Goal: Task Accomplishment & Management: Manage account settings

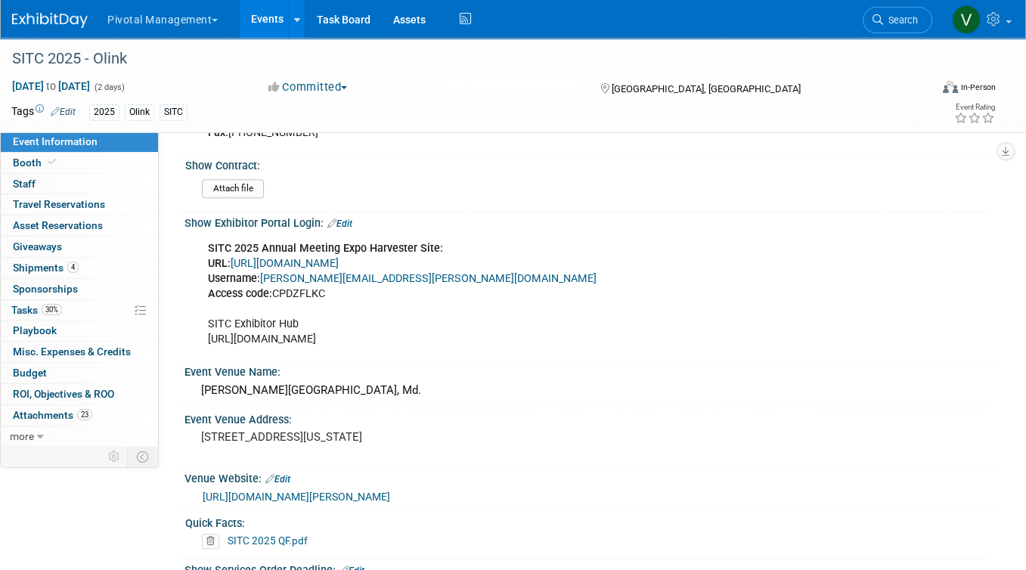
click at [264, 16] on link "Events" at bounding box center [267, 19] width 55 height 38
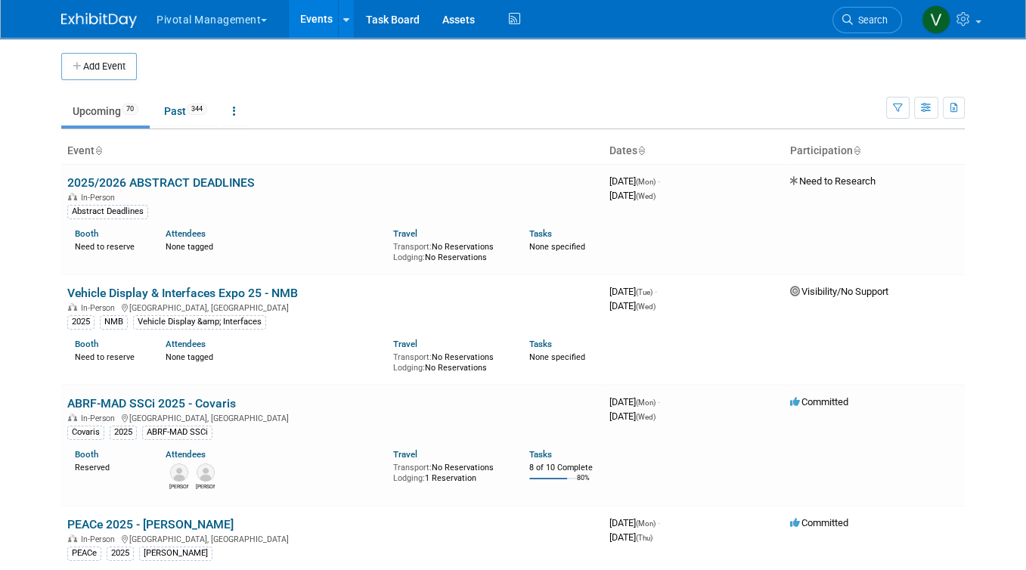
scroll to position [744, 0]
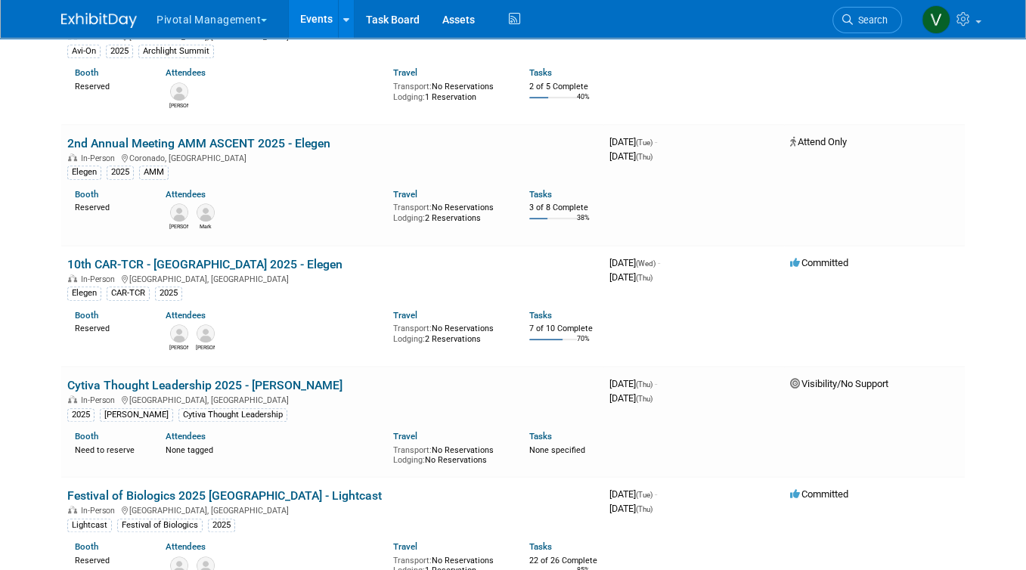
click at [192, 271] on link "10th CAR-TCR - [GEOGRAPHIC_DATA] 2025 - Elegen" at bounding box center [204, 264] width 275 height 14
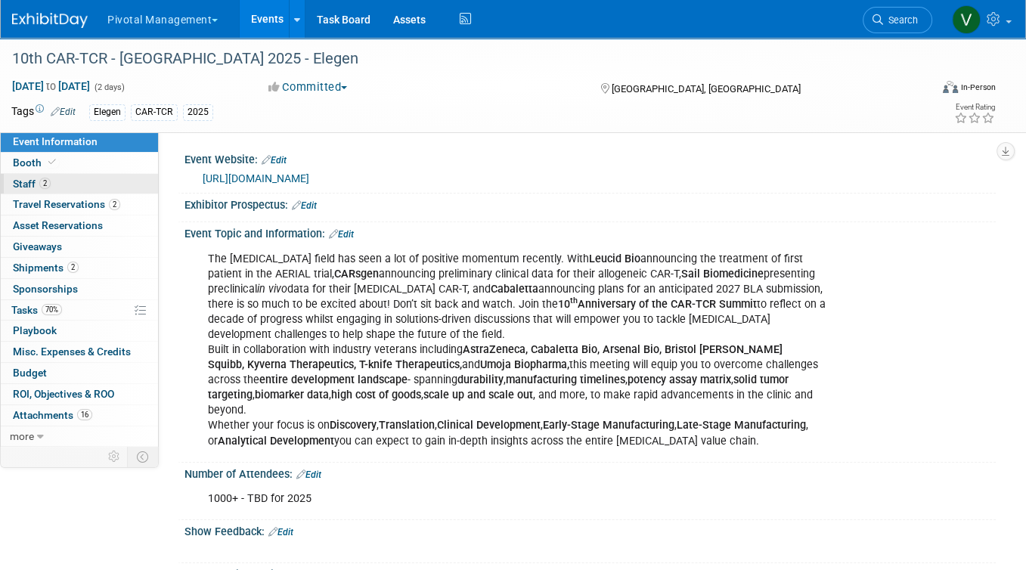
click at [49, 186] on span "2" at bounding box center [44, 183] width 11 height 11
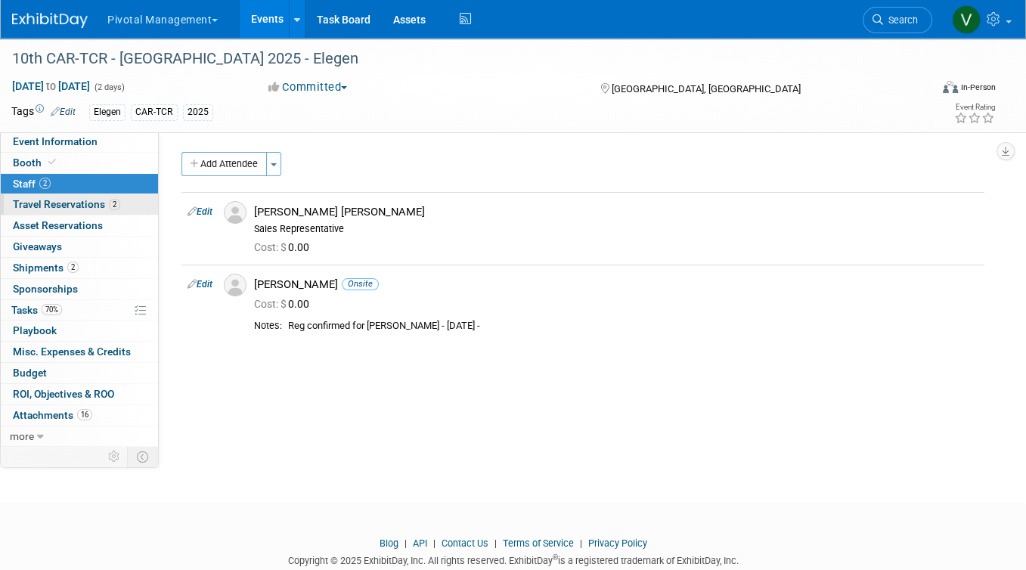
click at [94, 196] on link "2 Travel Reservations 2" at bounding box center [79, 204] width 157 height 20
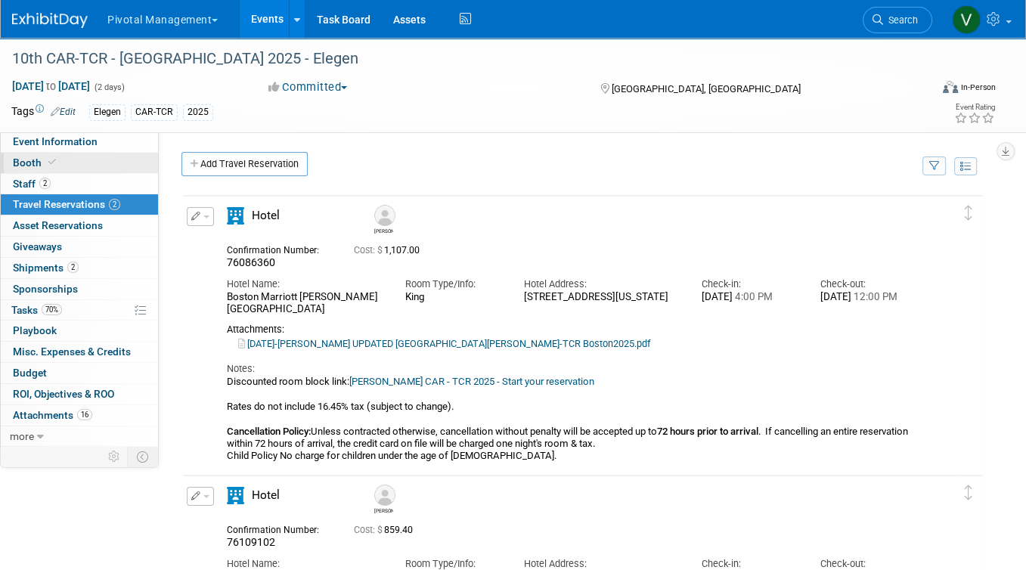
click at [82, 163] on link "Booth" at bounding box center [79, 163] width 157 height 20
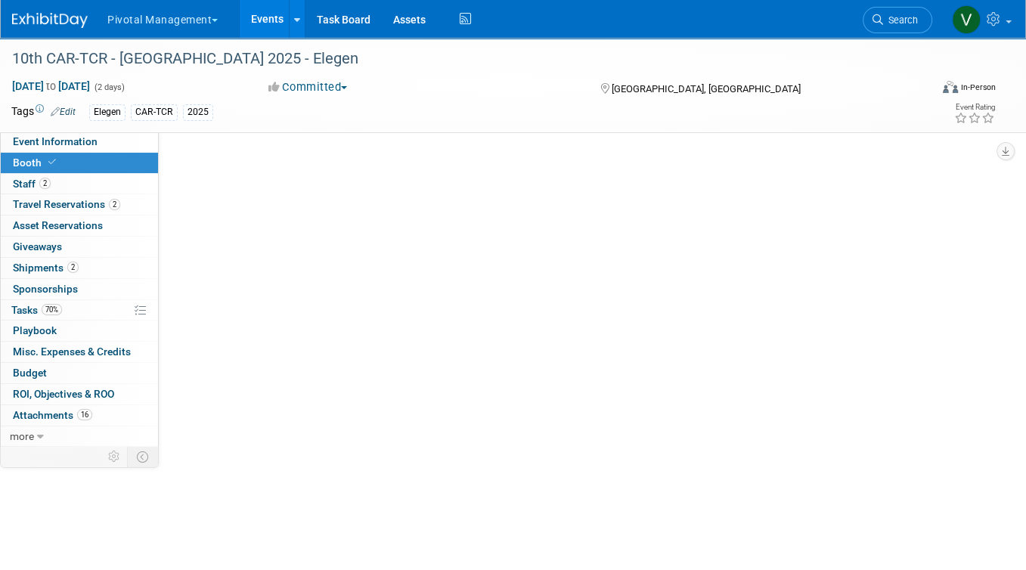
select select "Yes"
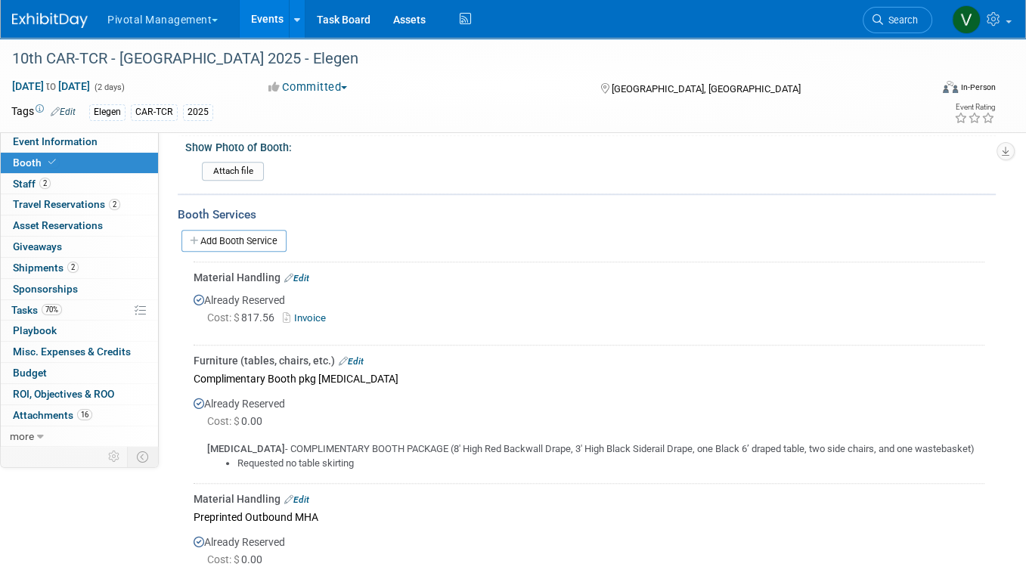
scroll to position [930, 0]
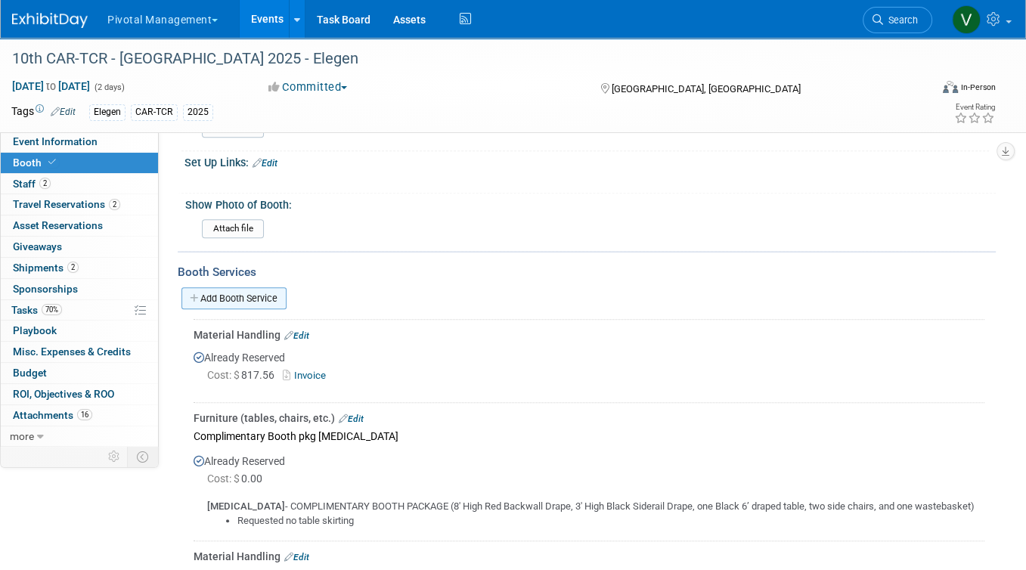
click at [268, 289] on link "Add Booth Service" at bounding box center [233, 298] width 105 height 22
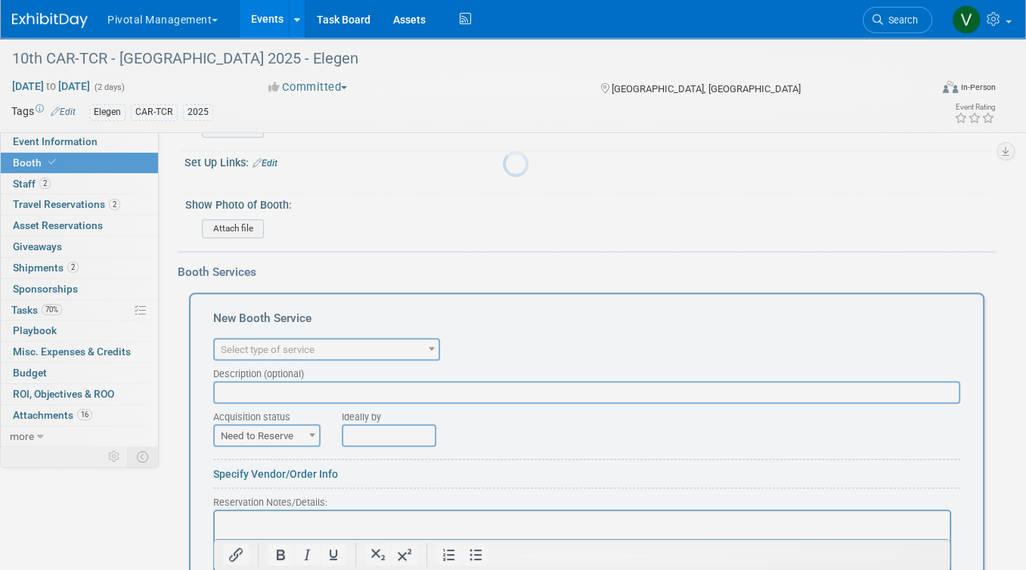
scroll to position [0, 0]
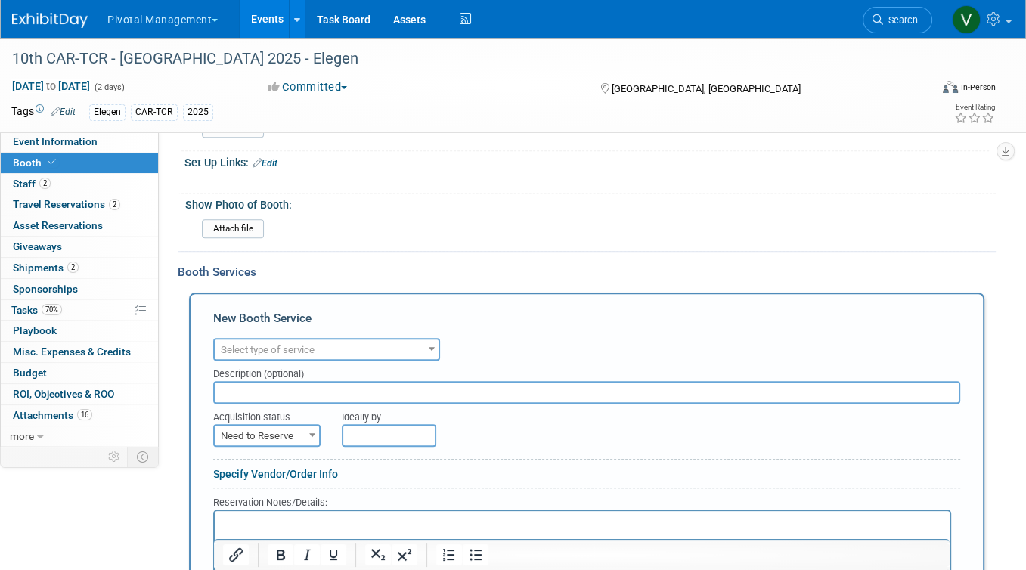
click at [356, 339] on span "Select type of service" at bounding box center [327, 349] width 224 height 21
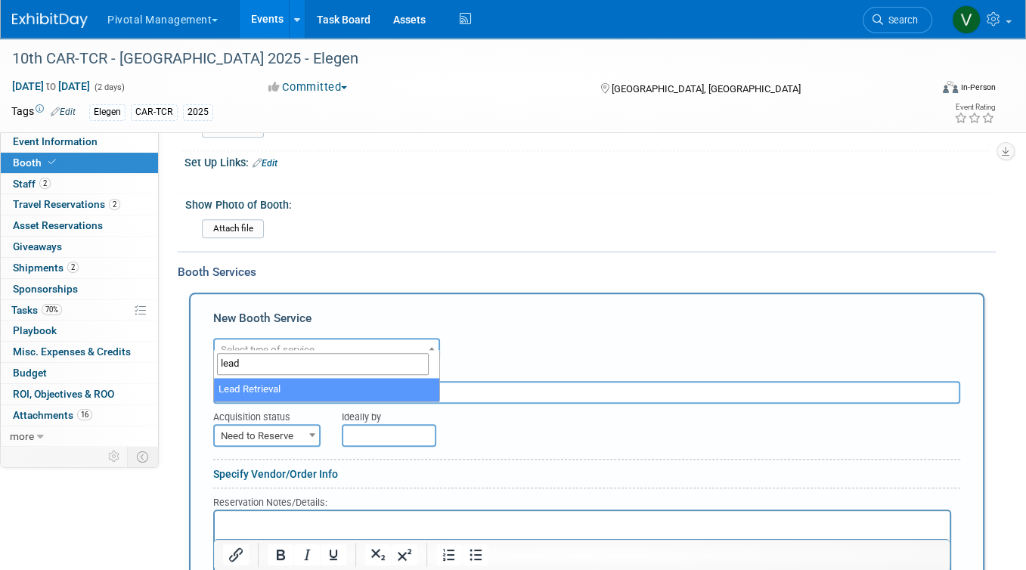
type input "lead"
select select "7"
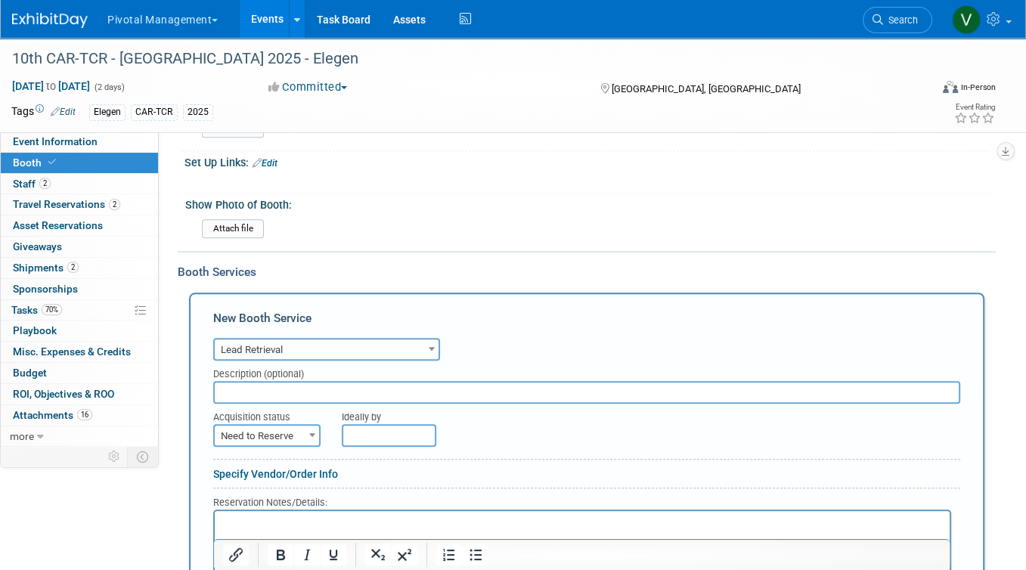
click at [288, 528] on p "Rich Text Area. Press ALT-0 for help." at bounding box center [582, 524] width 717 height 14
paste body "To enrich screen reader interactions, please activate Accessibility in Grammarl…"
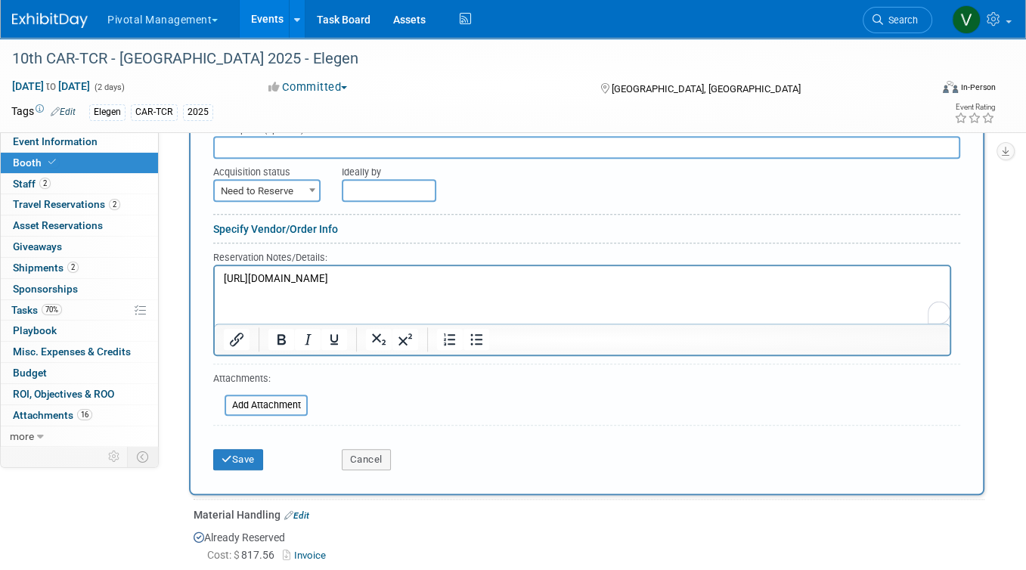
scroll to position [1254, 0]
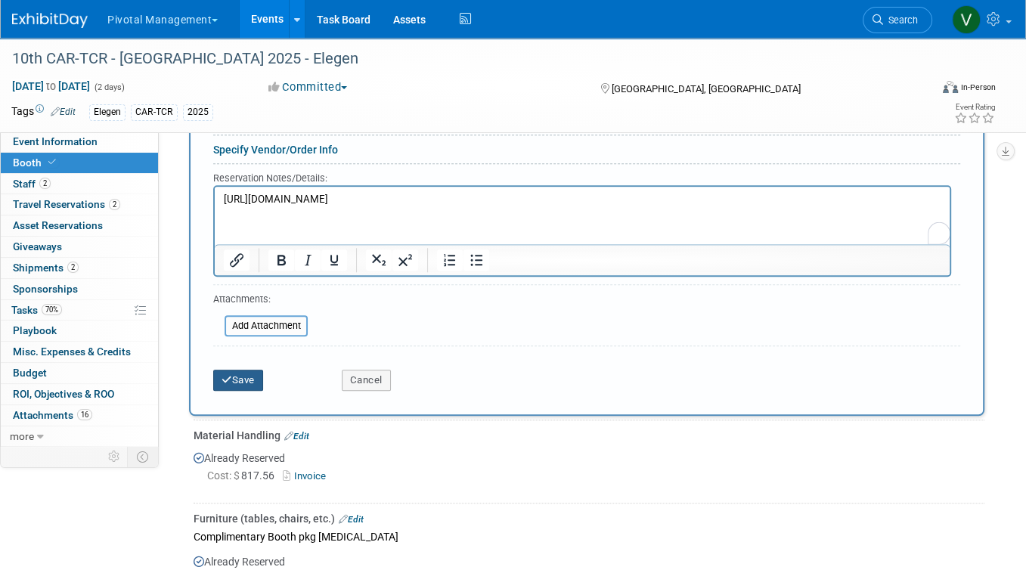
click at [251, 370] on button "Save" at bounding box center [238, 380] width 50 height 21
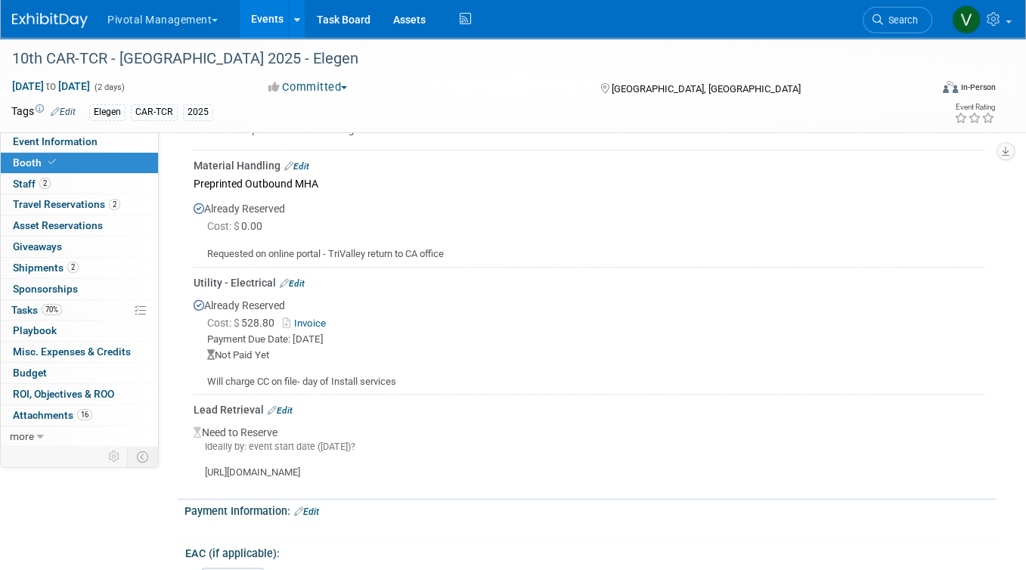
scroll to position [1143, 0]
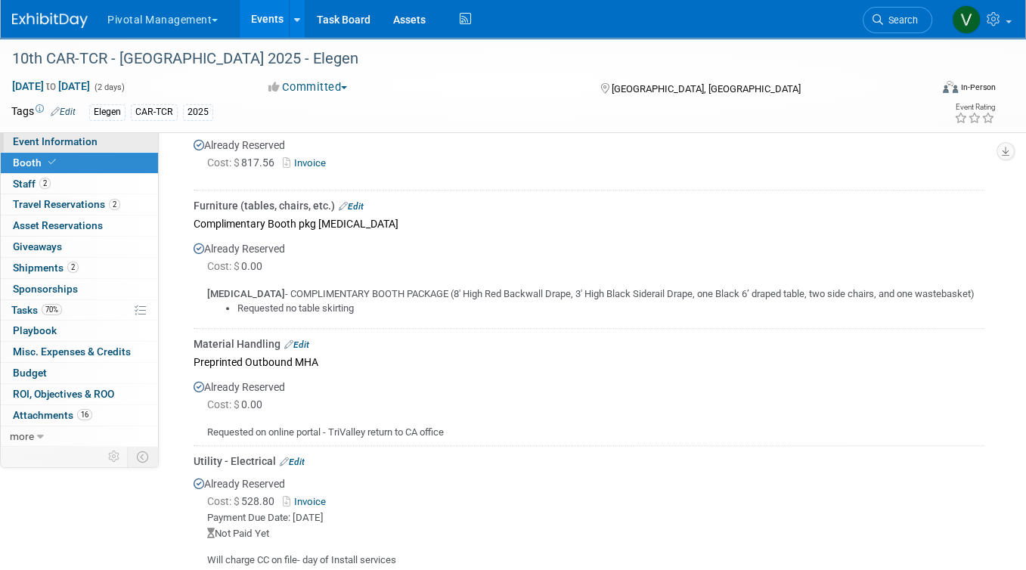
click at [84, 144] on span "Event Information" at bounding box center [55, 141] width 85 height 12
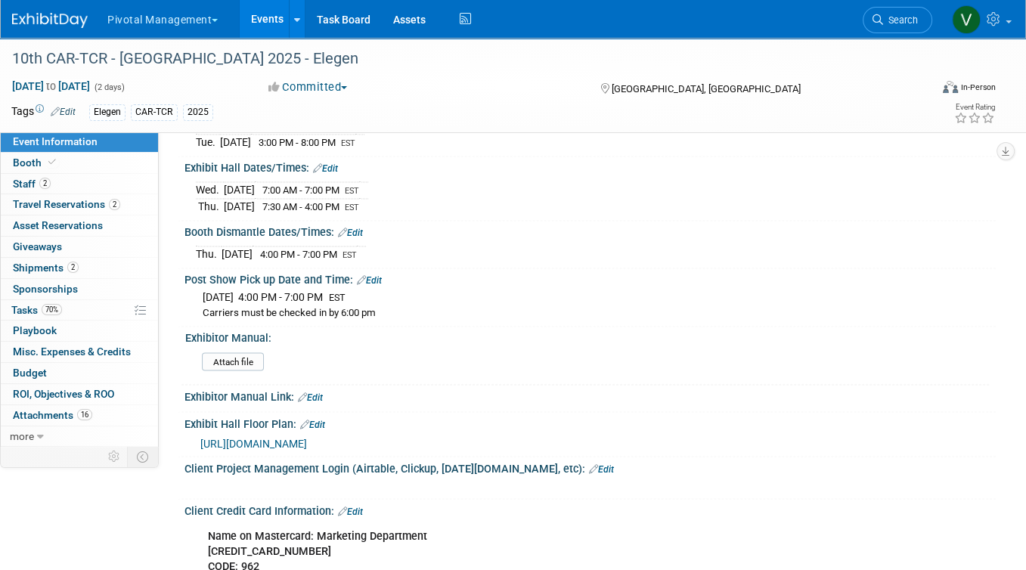
scroll to position [2502, 0]
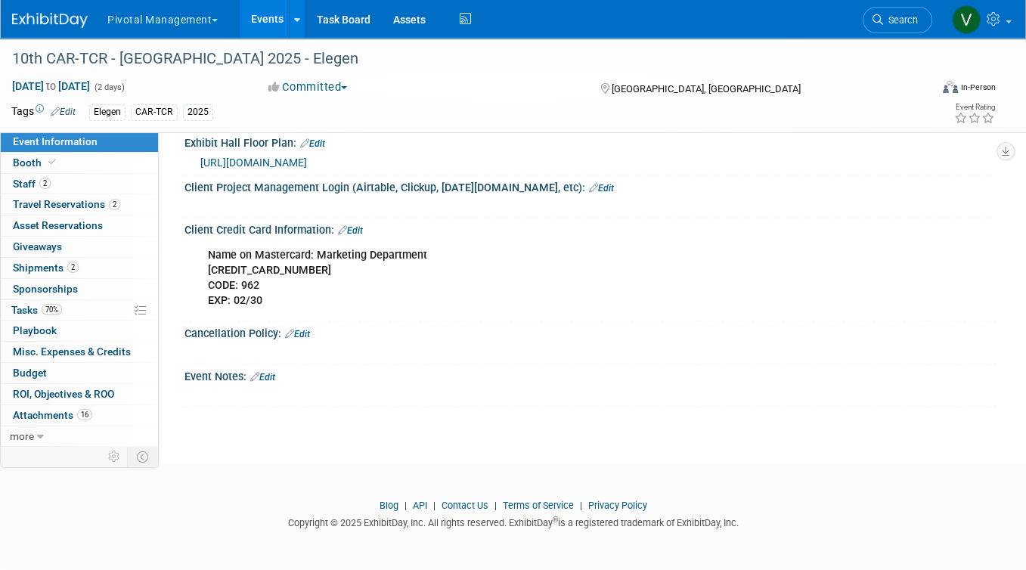
click at [272, 376] on link "Edit" at bounding box center [262, 376] width 25 height 11
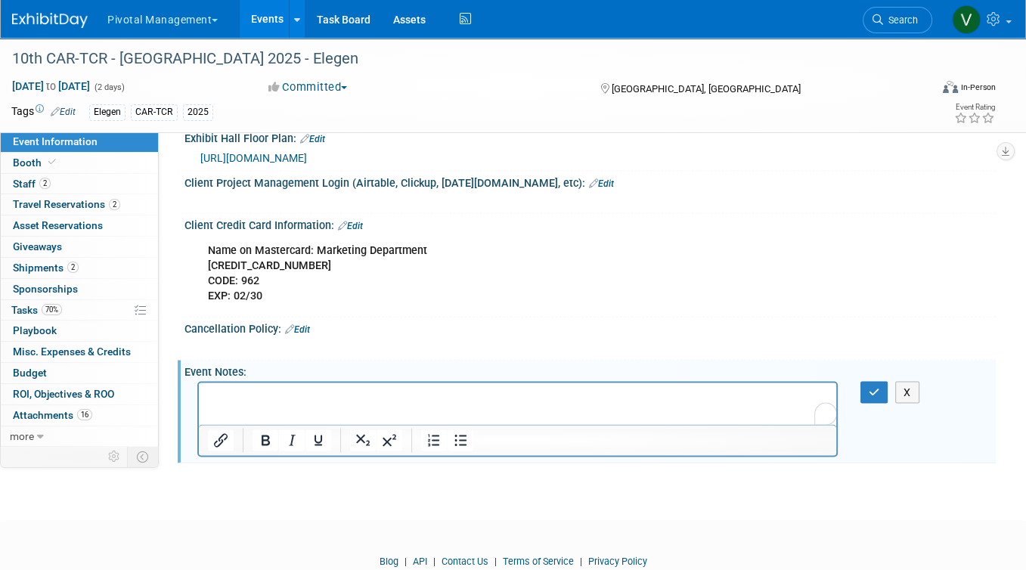
scroll to position [0, 0]
click at [869, 395] on icon "button" at bounding box center [873, 391] width 11 height 11
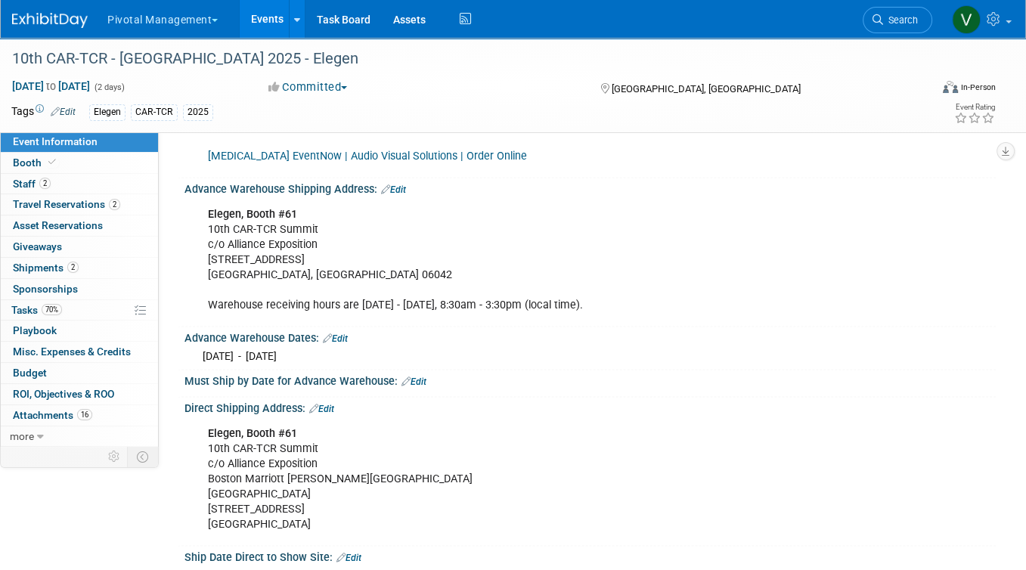
scroll to position [1910, 0]
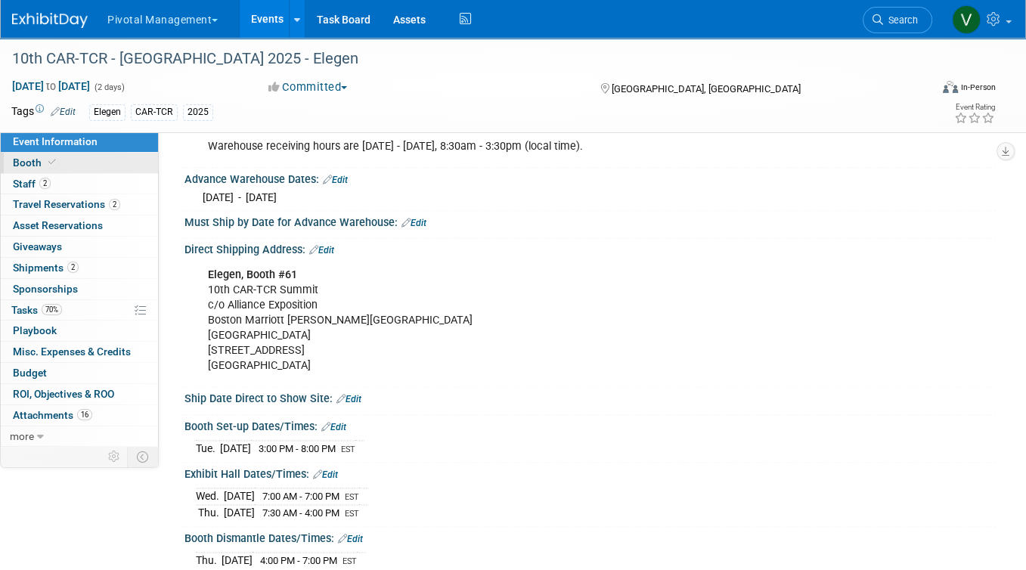
click at [109, 161] on link "Booth" at bounding box center [79, 163] width 157 height 20
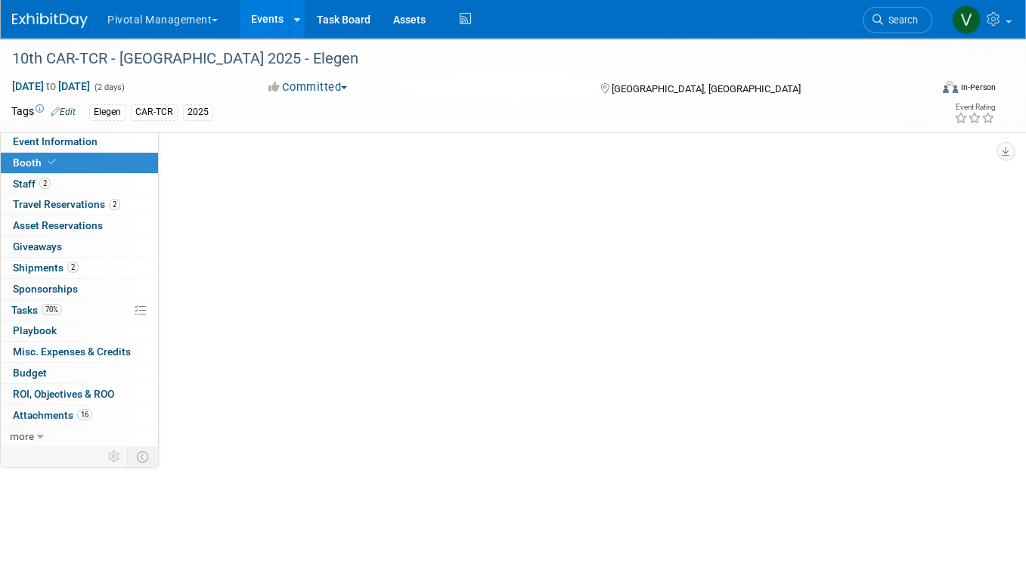
scroll to position [0, 0]
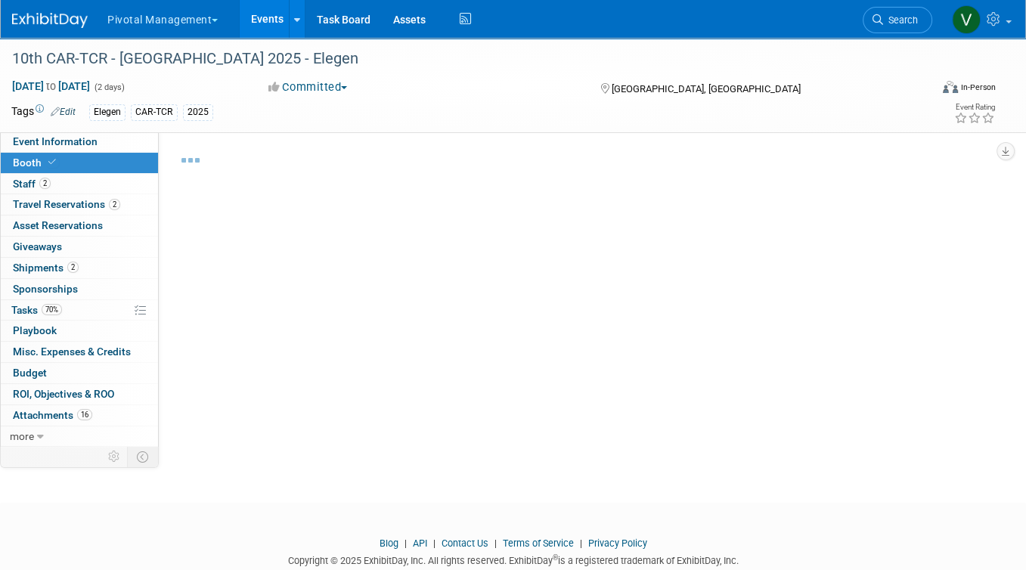
select select "Yes"
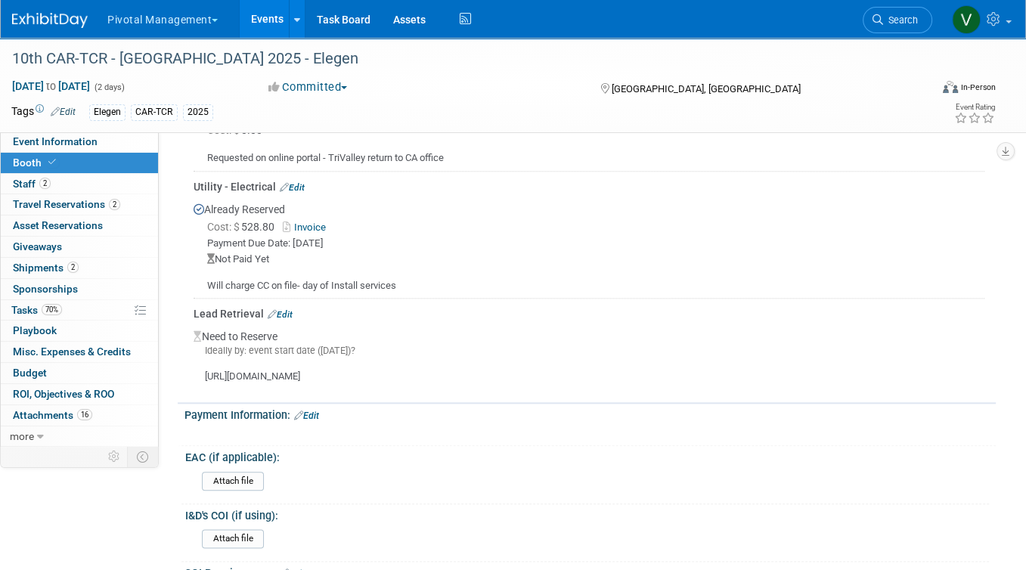
scroll to position [1416, 0]
click at [343, 361] on div "https://customerportal.hansonwade.com/attendee-registration/mobile-app/" at bounding box center [588, 371] width 790 height 26
click at [348, 363] on div "https://customerportal.hansonwade.com/attendee-registration/mobile-app/" at bounding box center [588, 371] width 790 height 26
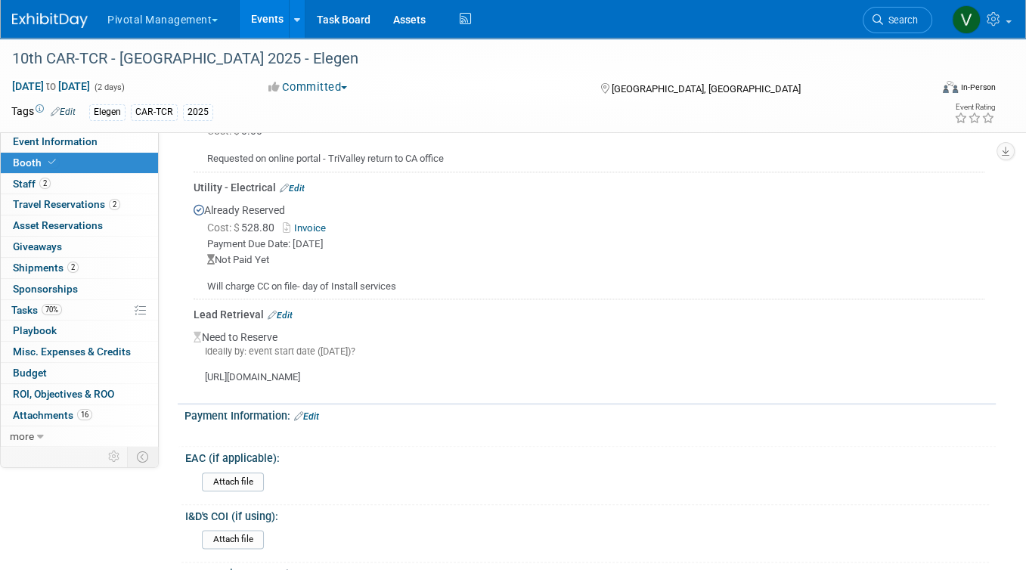
click at [348, 363] on div "https://customerportal.hansonwade.com/attendee-registration/mobile-app/" at bounding box center [588, 371] width 790 height 26
click at [285, 310] on link "Edit" at bounding box center [280, 315] width 25 height 11
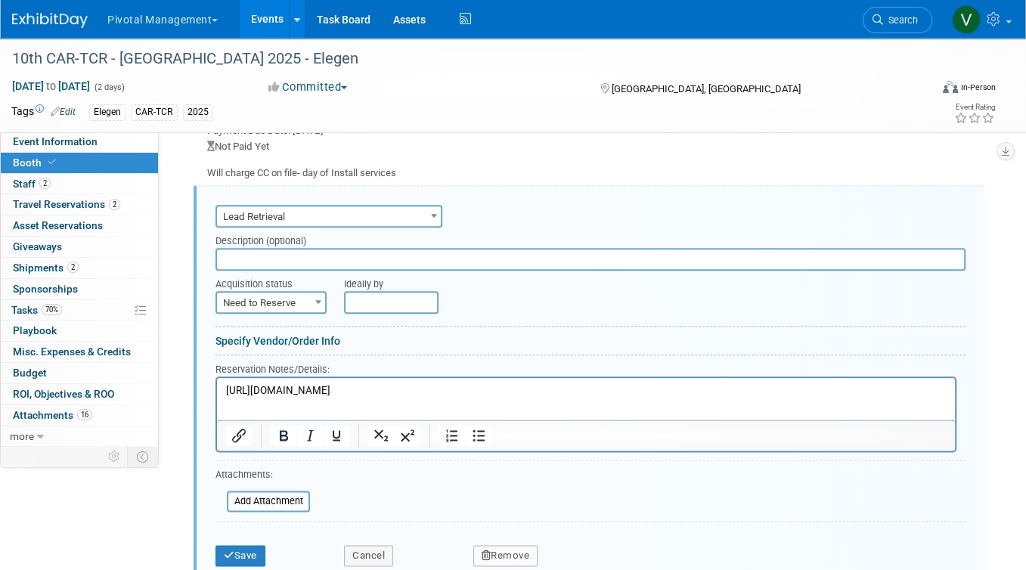
scroll to position [1532, 0]
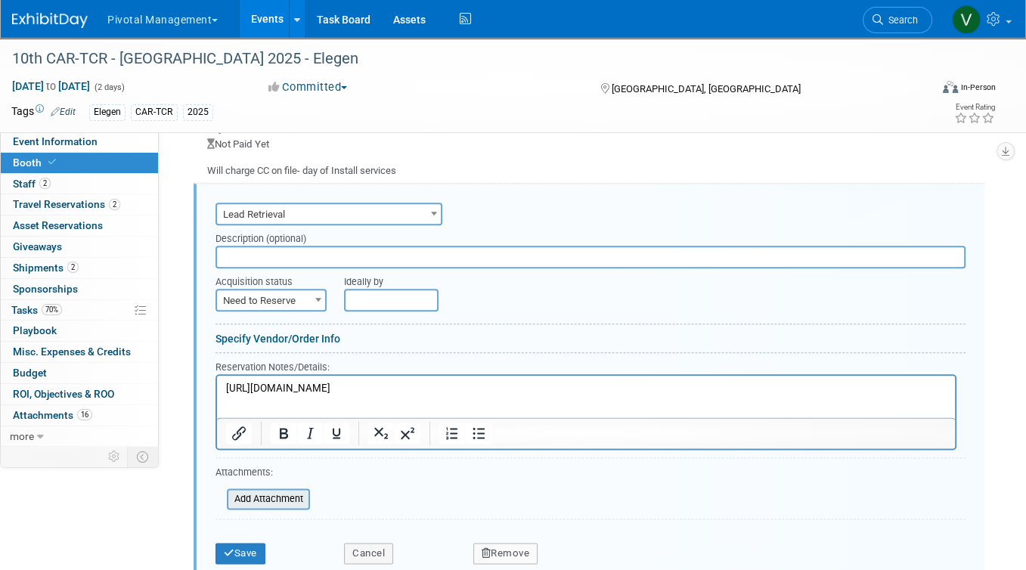
click at [283, 490] on input "file" at bounding box center [218, 499] width 180 height 18
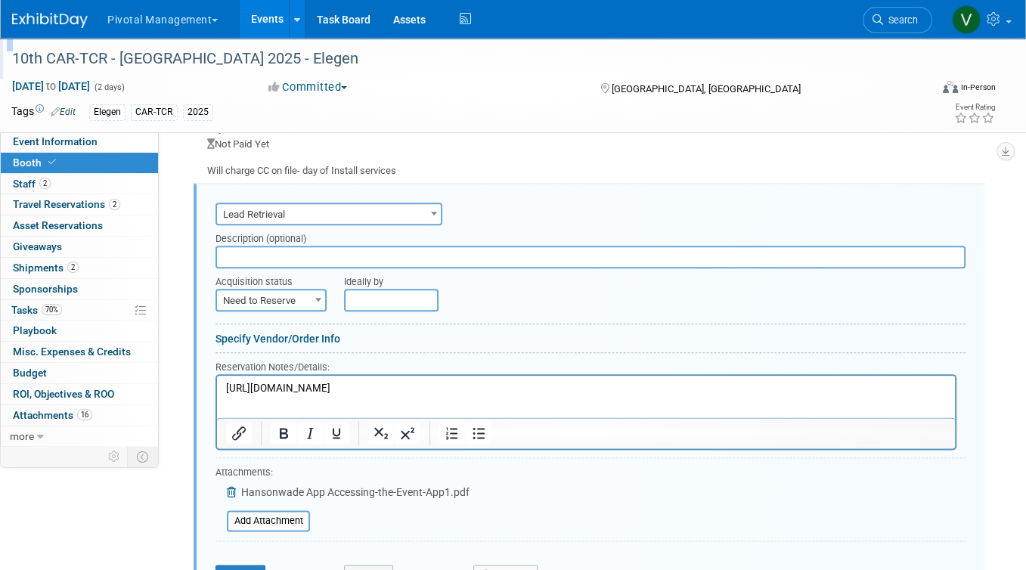
click at [433, 42] on div at bounding box center [465, 44] width 916 height 13
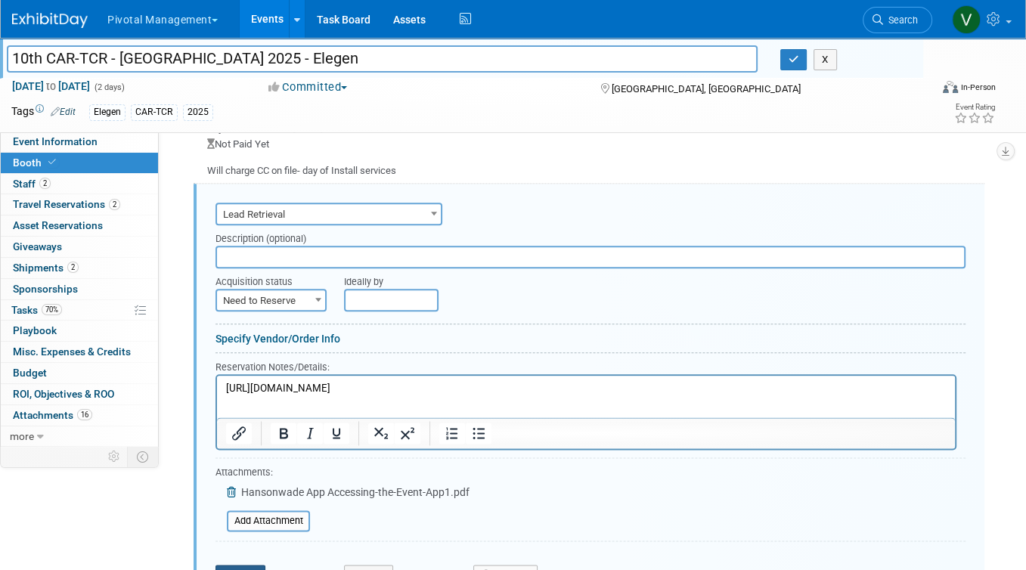
click at [249, 565] on button "Save" at bounding box center [240, 575] width 50 height 21
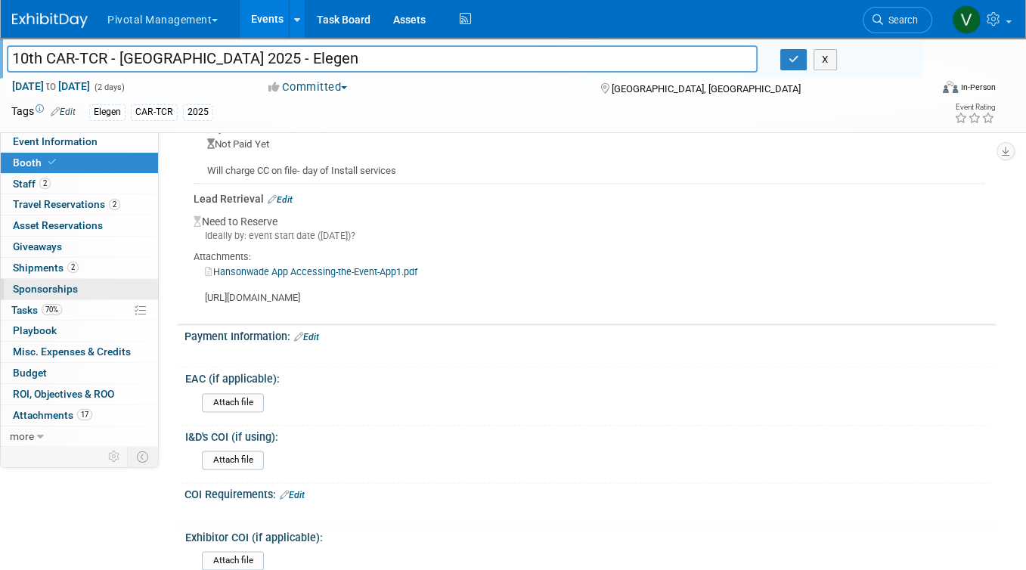
click at [63, 285] on span "Sponsorships 0" at bounding box center [45, 289] width 65 height 12
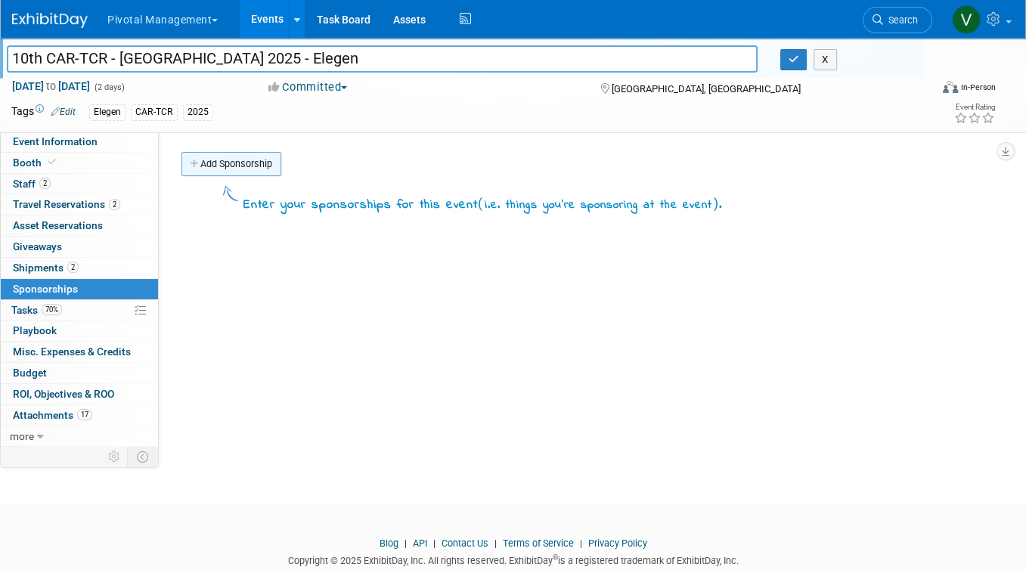
click at [234, 169] on link "Add Sponsorship" at bounding box center [231, 164] width 100 height 24
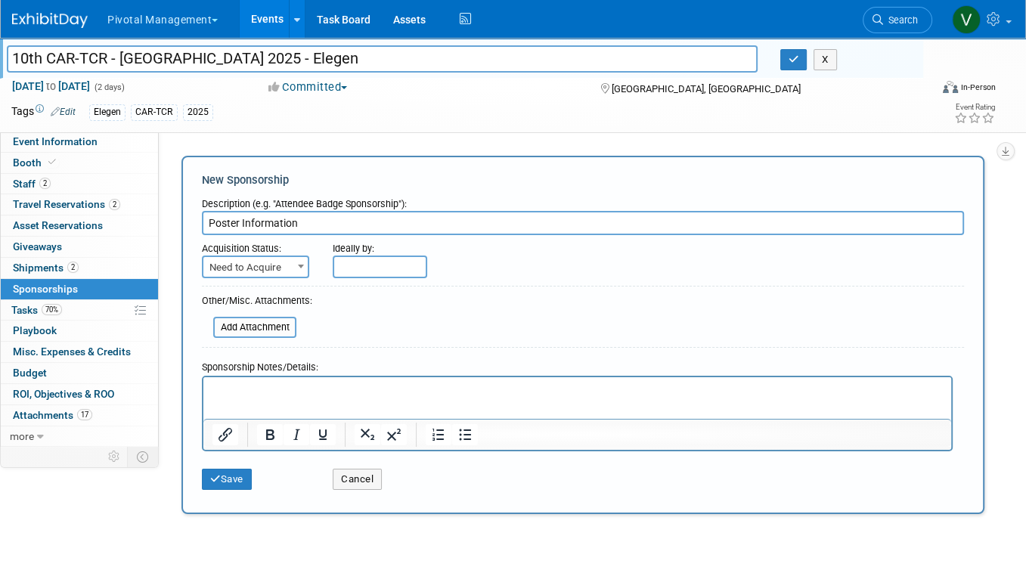
type input "Poster Information"
click at [293, 398] on html at bounding box center [576, 387] width 747 height 21
paste body "To enrich screen reader interactions, please activate Accessibility in Grammarl…"
click at [237, 482] on button "Save" at bounding box center [227, 479] width 50 height 21
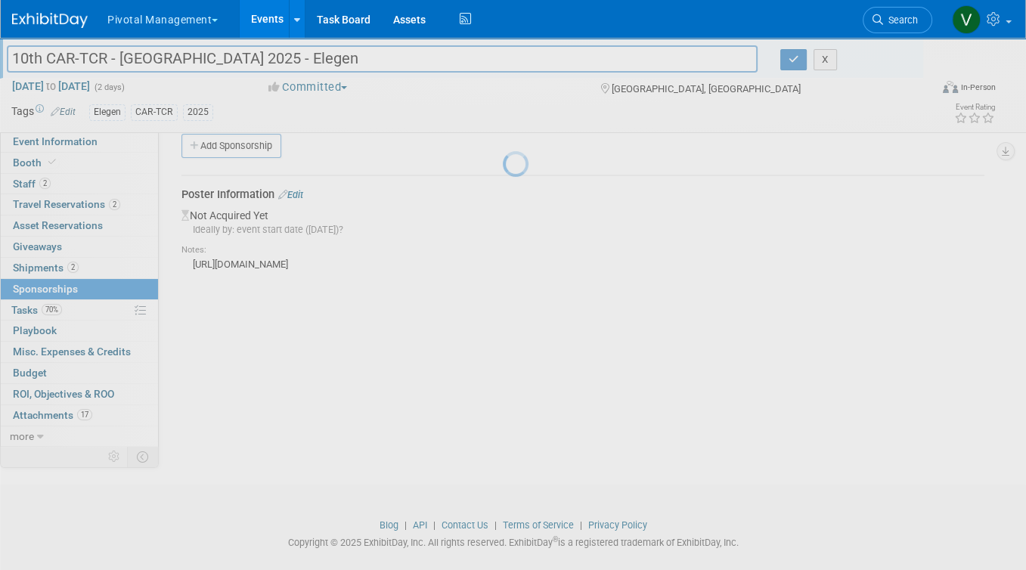
scroll to position [30, 0]
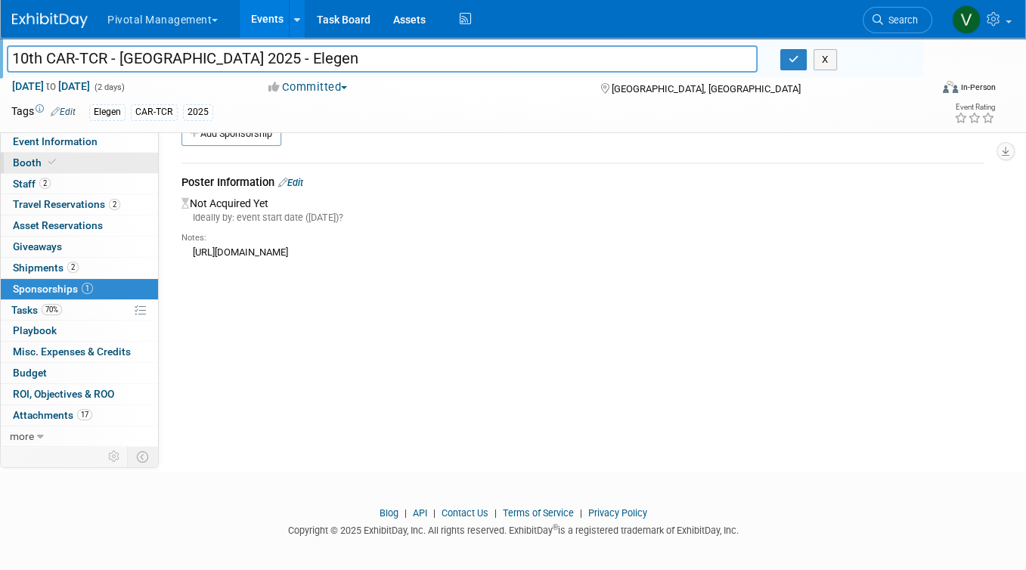
drag, startPoint x: 83, startPoint y: 141, endPoint x: 115, endPoint y: 165, distance: 39.4
click at [83, 141] on span "Event Information" at bounding box center [55, 141] width 85 height 12
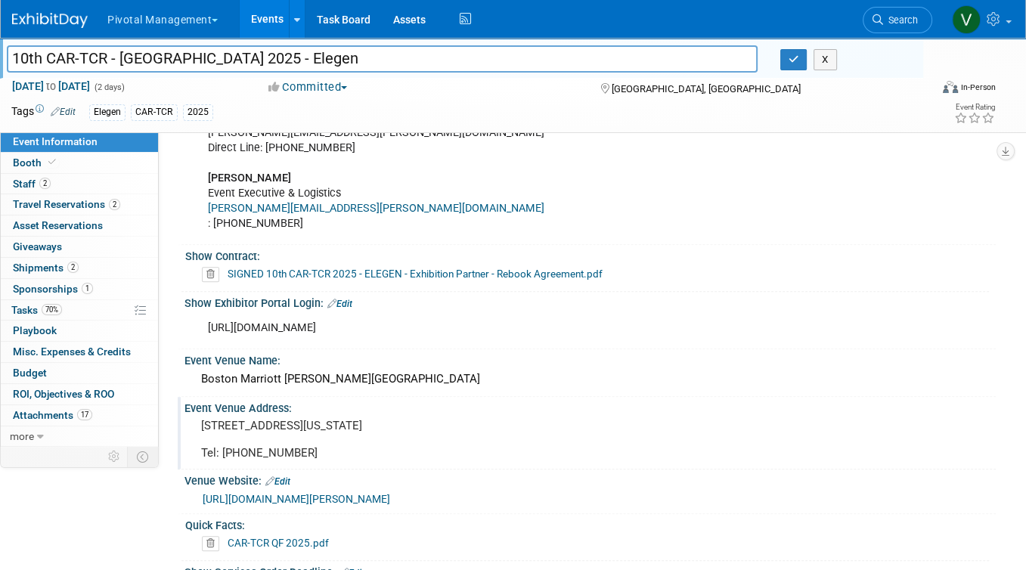
scroll to position [1254, 0]
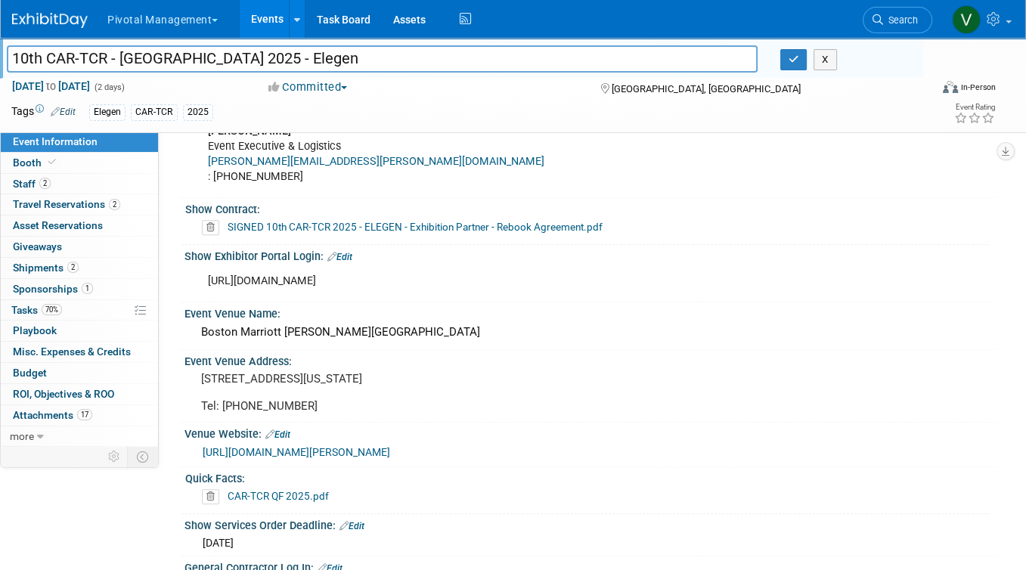
click at [348, 252] on link "Edit" at bounding box center [339, 257] width 25 height 11
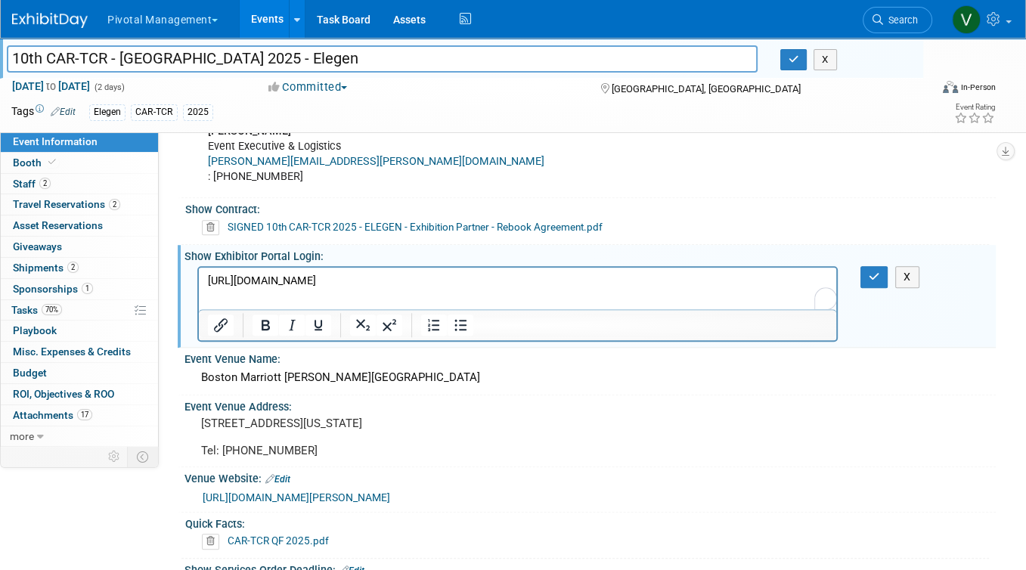
scroll to position [0, 0]
click at [358, 283] on p "https://car-tcr-summit.com/partner-portal/" at bounding box center [518, 281] width 620 height 15
copy p "https://car-tcr-summit.com/partner-portal/"
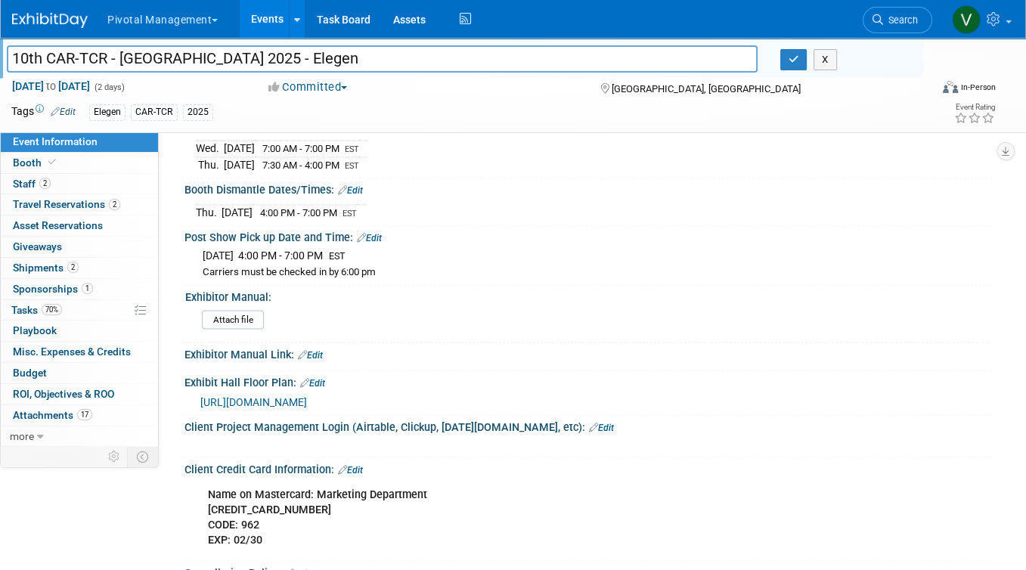
scroll to position [2464, 0]
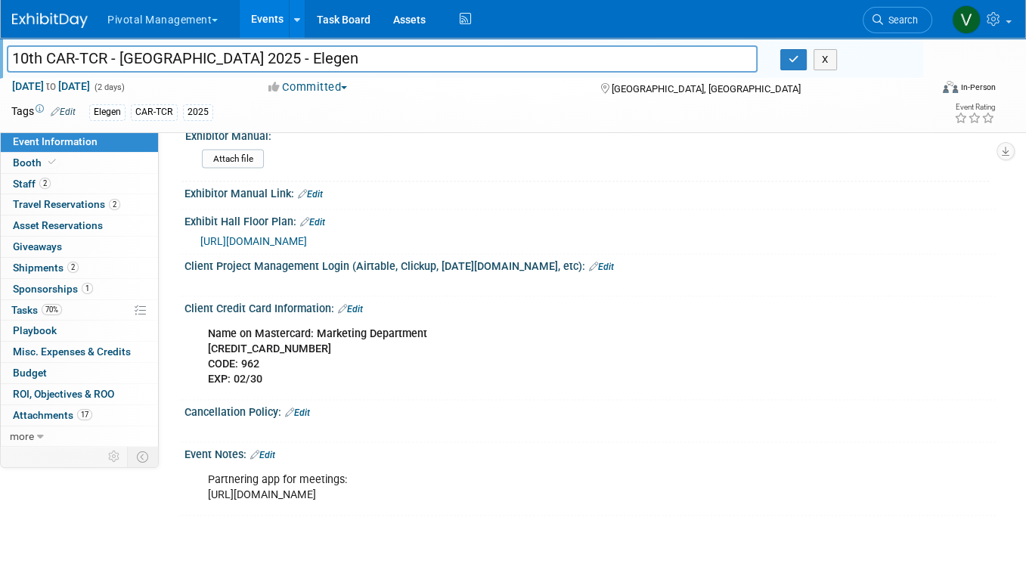
click at [268, 455] on link "Edit" at bounding box center [262, 454] width 25 height 11
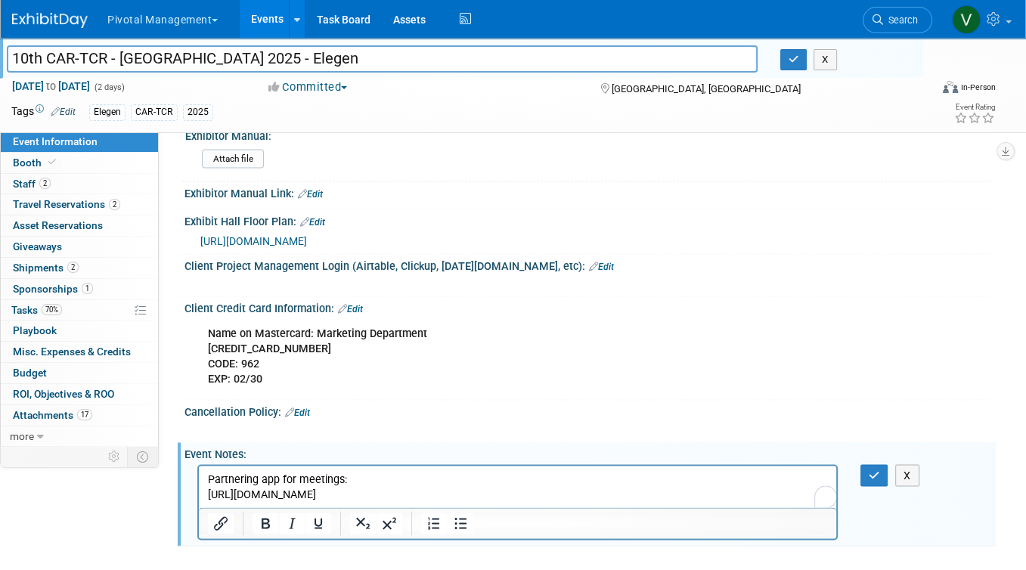
scroll to position [0, 0]
click at [478, 477] on p "Partnering app for meetings: https://www.linkedin.com/smart-links/AQEbkWkyPJeQb…" at bounding box center [518, 487] width 620 height 30
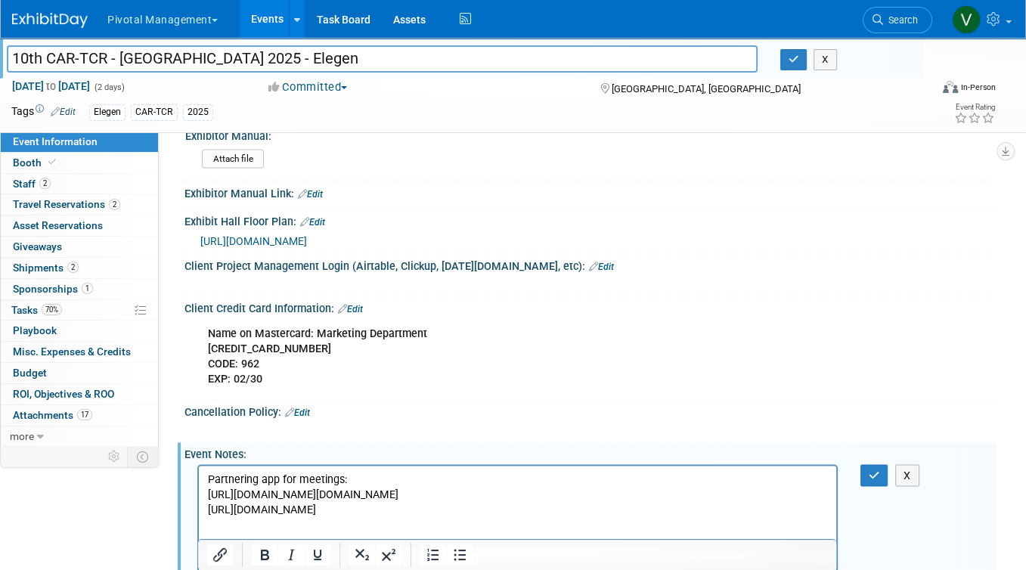
scroll to position [2554, 0]
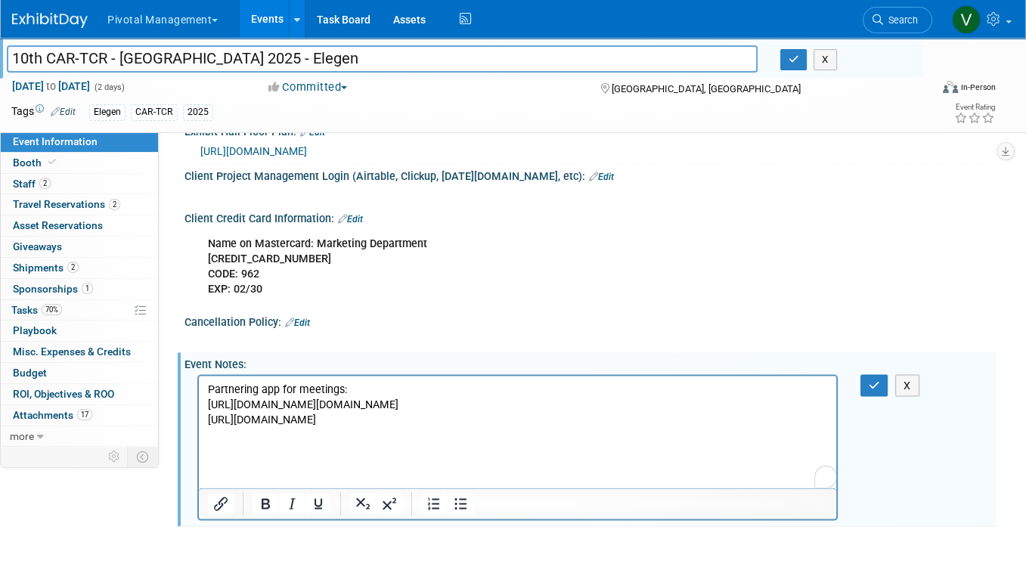
click at [556, 427] on p "https://auth.inova-application.com/auth/realms/event/protocol/openid-connect/au…" at bounding box center [518, 412] width 620 height 30
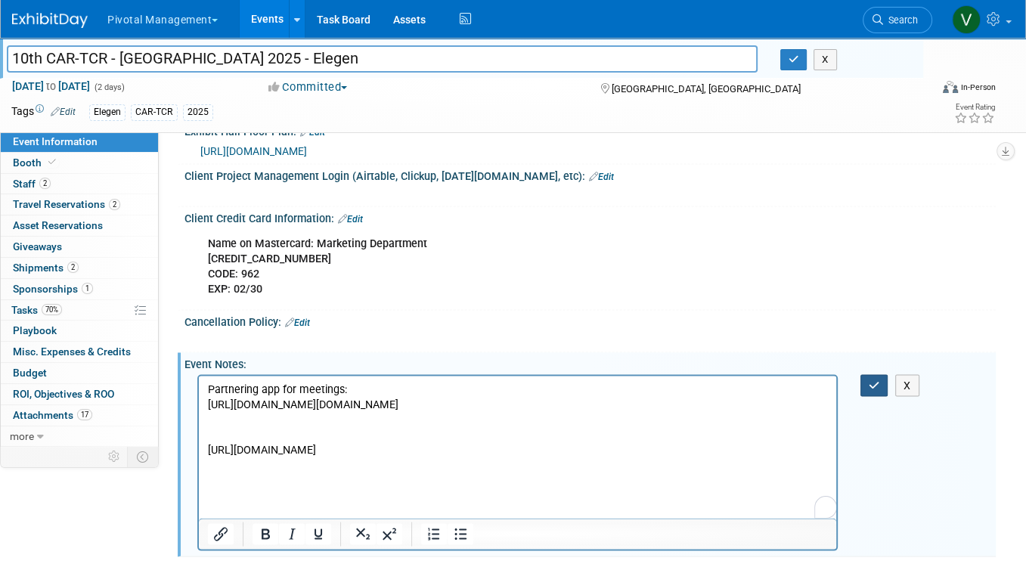
click at [865, 391] on button "button" at bounding box center [874, 385] width 28 height 22
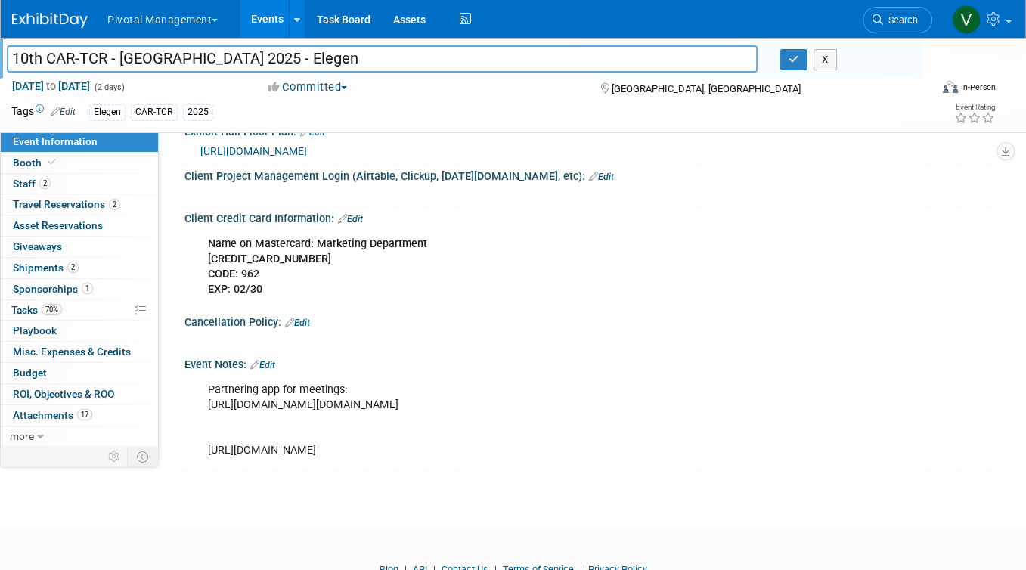
click at [271, 368] on link "Edit" at bounding box center [262, 364] width 25 height 11
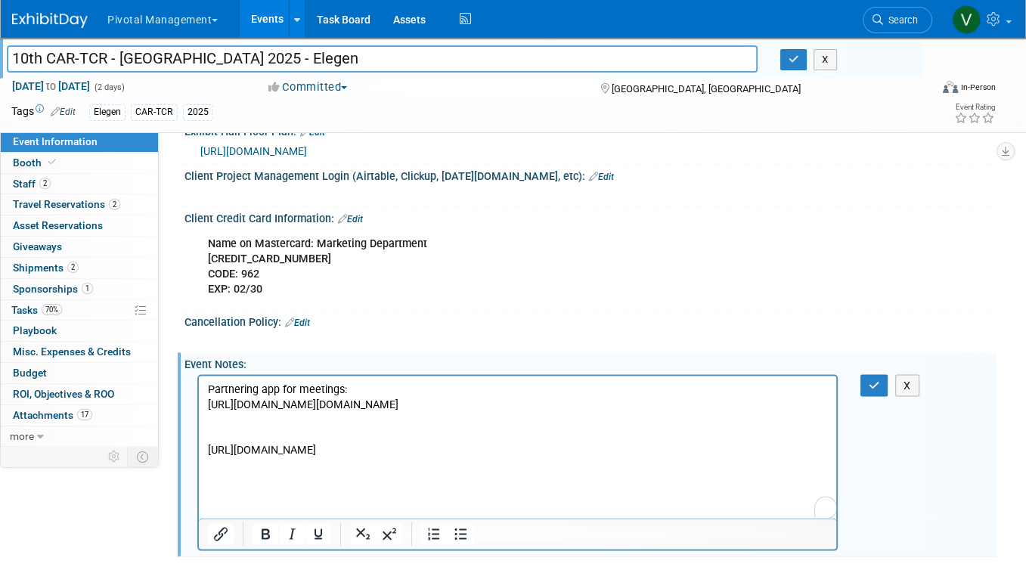
scroll to position [0, 0]
click at [487, 457] on p "Partnering app for meetings: https://auth.inova-application.com/auth/realms/eve…" at bounding box center [518, 420] width 620 height 76
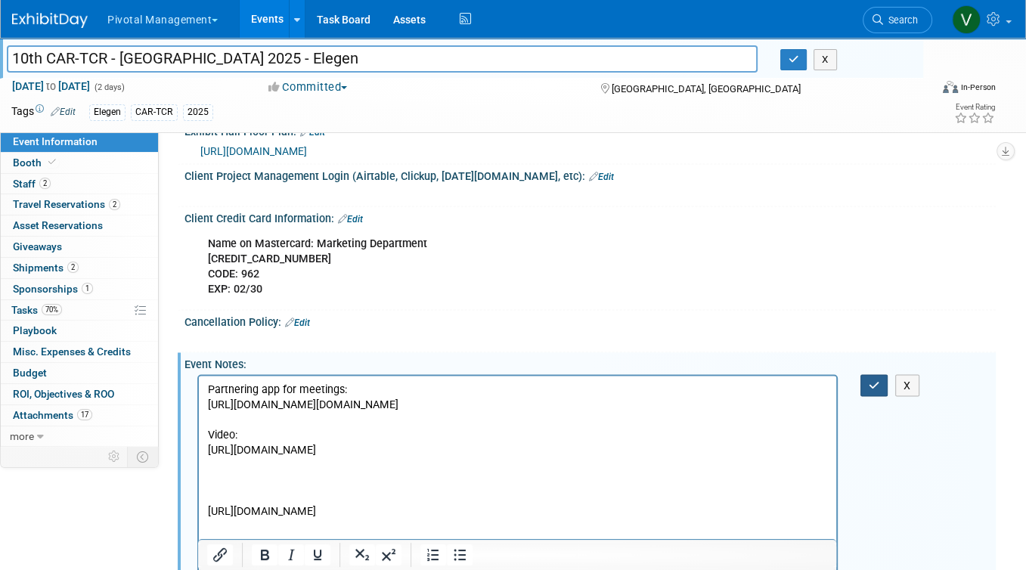
click at [872, 387] on icon "button" at bounding box center [873, 384] width 11 height 11
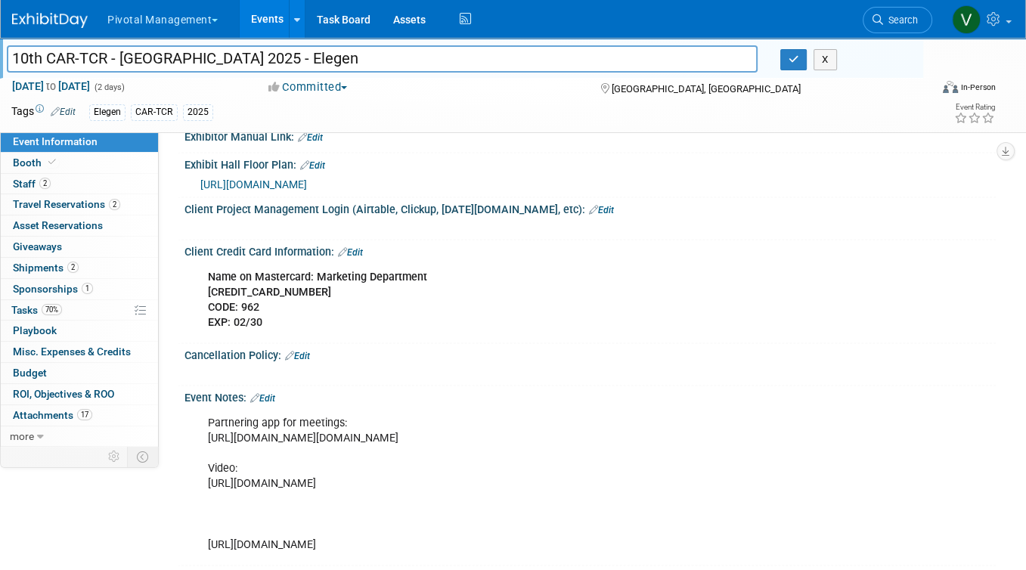
scroll to position [2520, 0]
click at [71, 161] on link "Booth" at bounding box center [79, 163] width 157 height 20
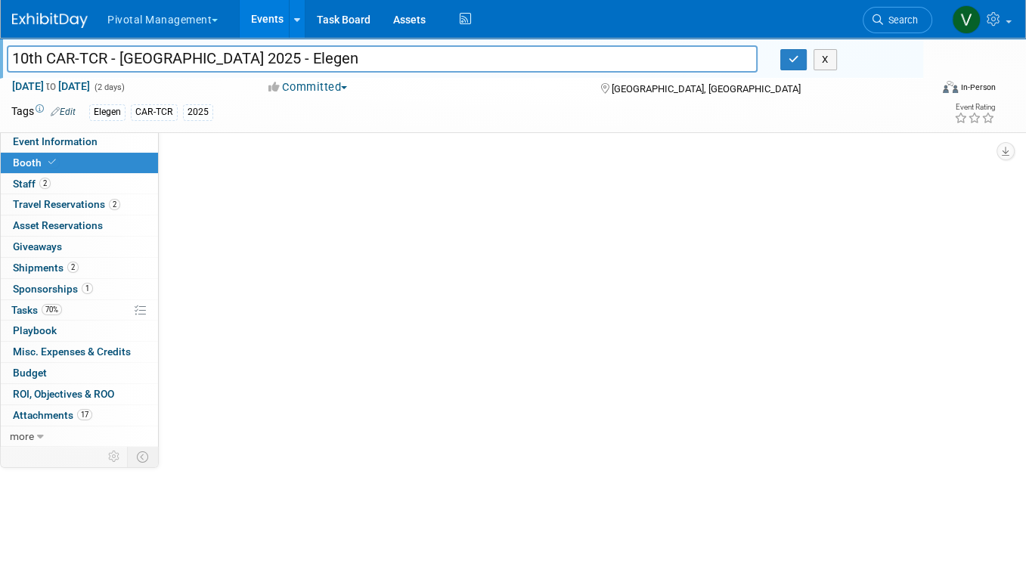
scroll to position [0, 0]
select select "Yes"
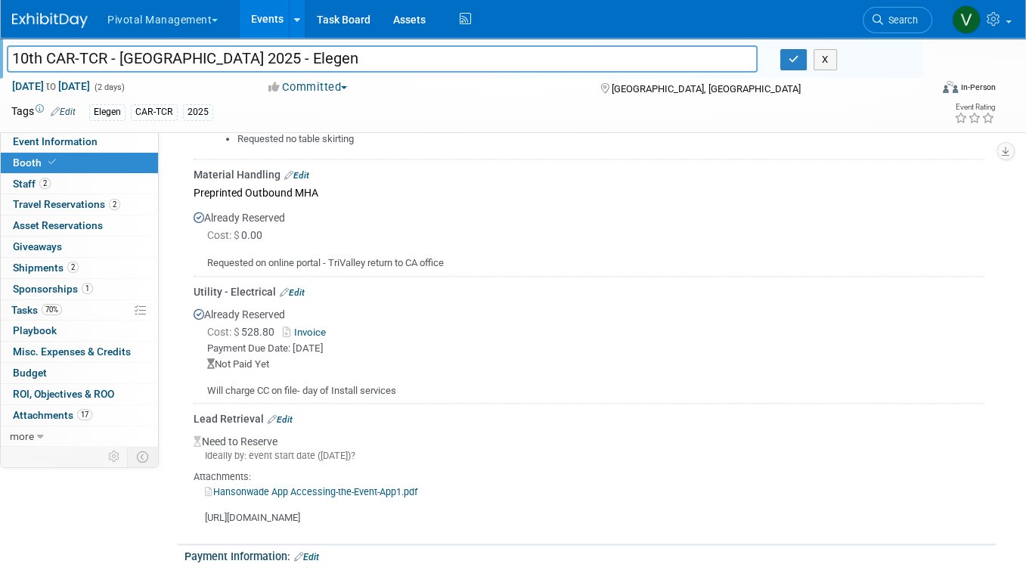
scroll to position [1341, 0]
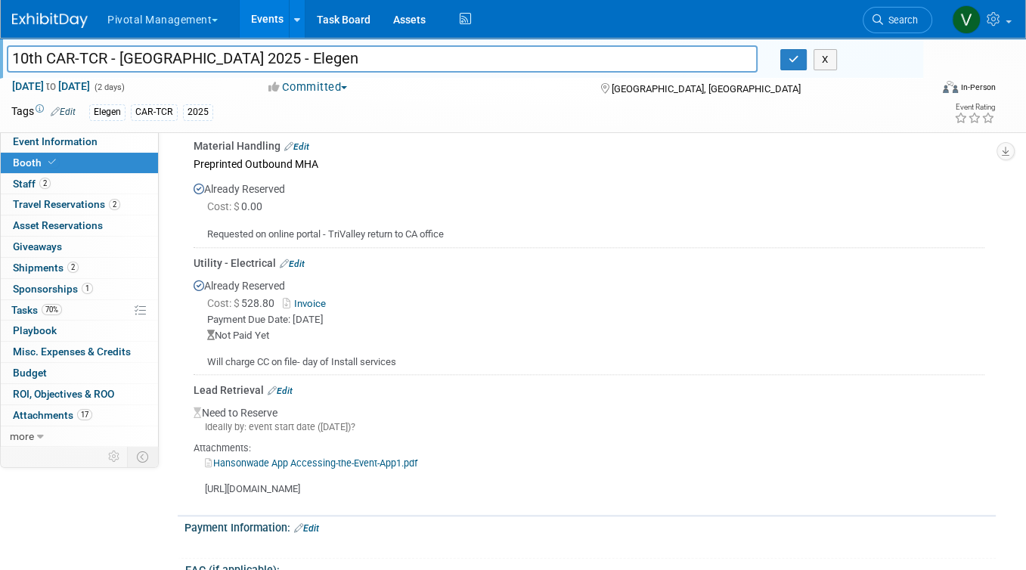
click at [286, 385] on link "Edit" at bounding box center [280, 390] width 25 height 11
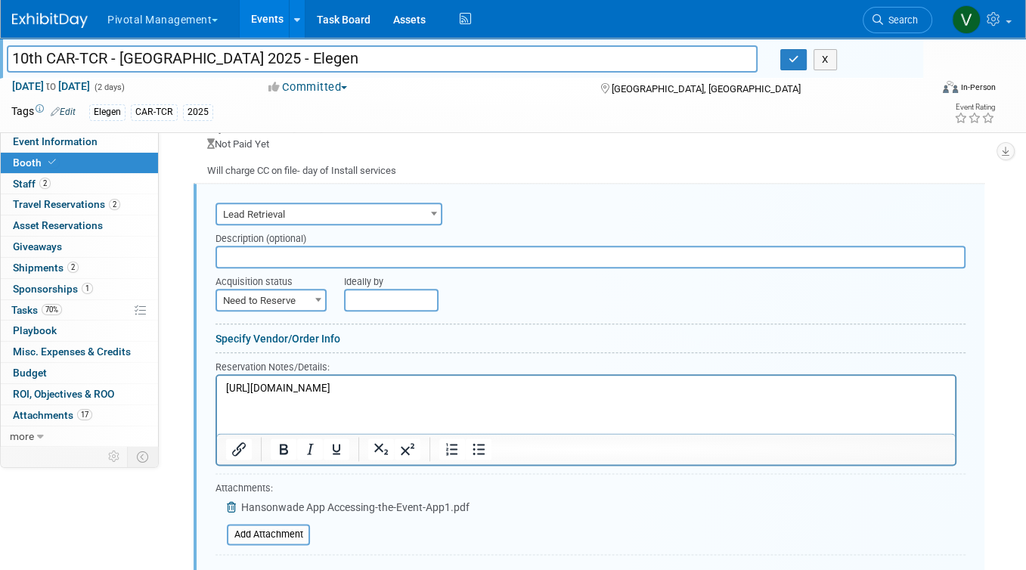
scroll to position [1735, 0]
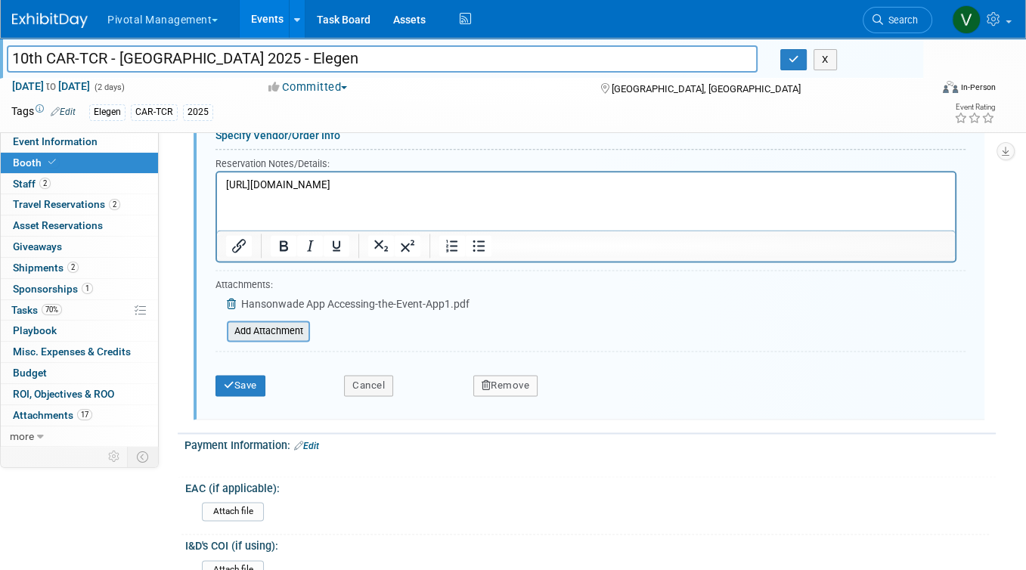
click at [289, 324] on input "file" at bounding box center [218, 331] width 180 height 18
click at [285, 322] on input "file" at bounding box center [218, 331] width 180 height 18
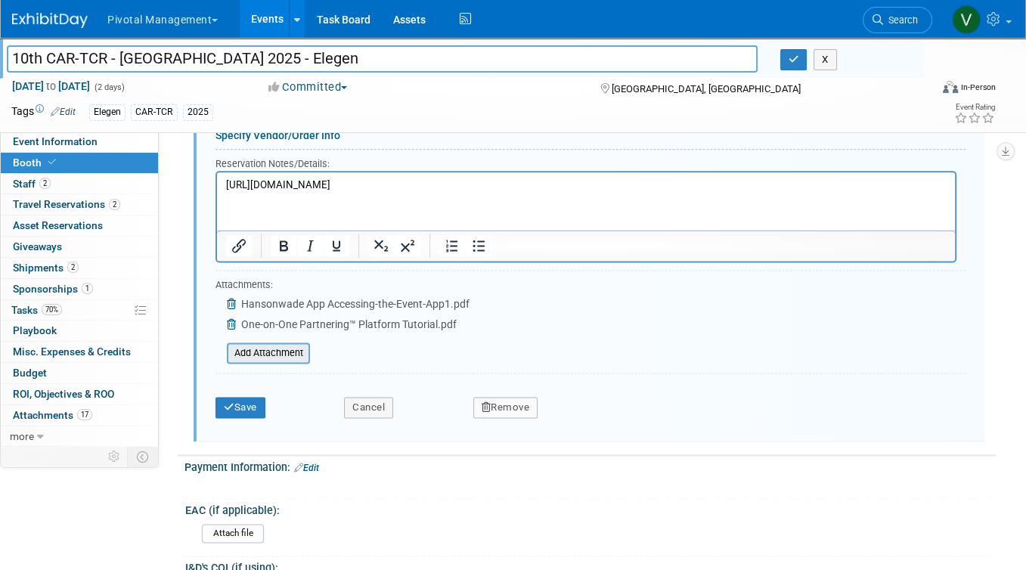
click at [284, 344] on input "file" at bounding box center [218, 353] width 180 height 18
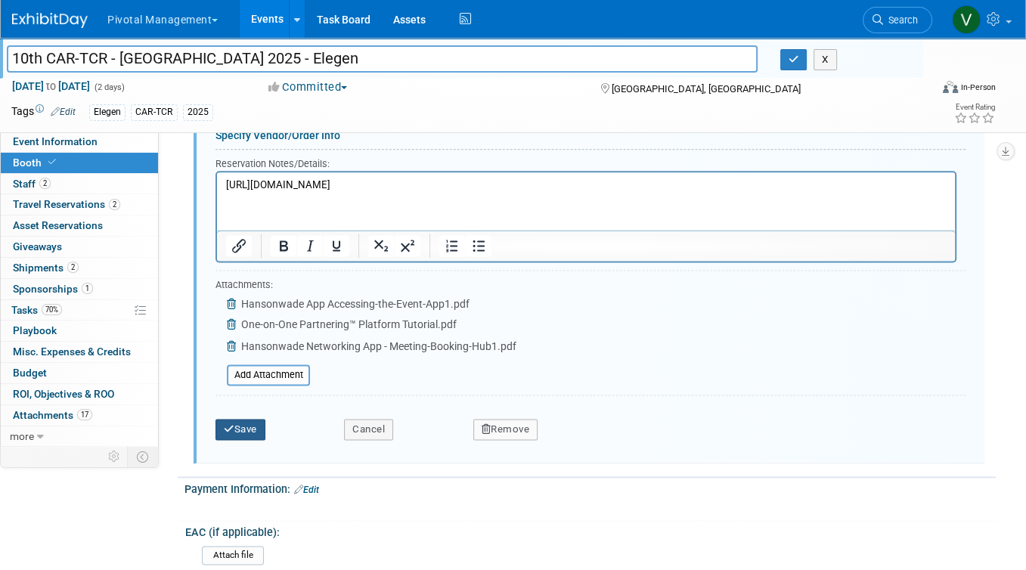
click at [243, 419] on button "Save" at bounding box center [240, 429] width 50 height 21
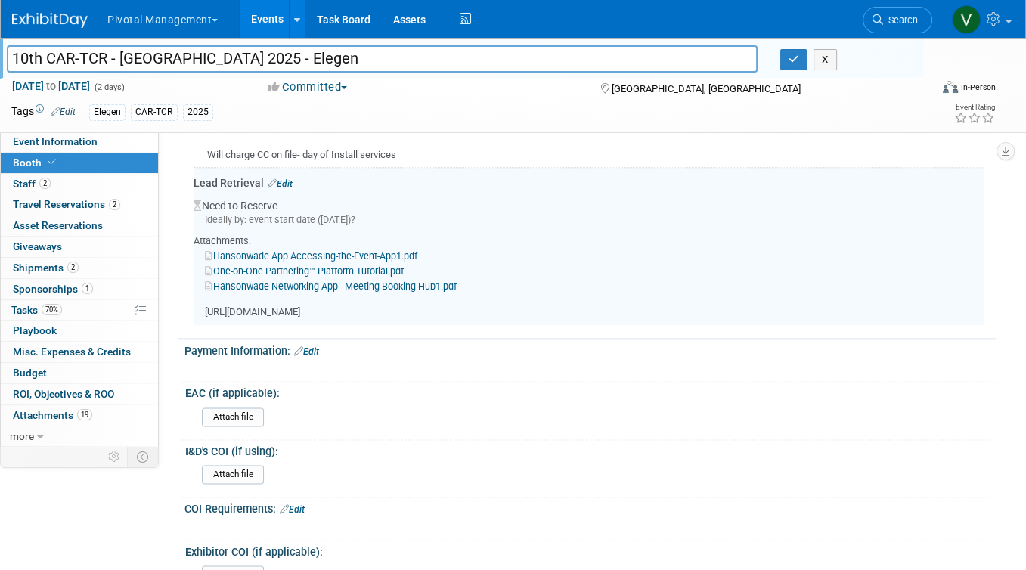
scroll to position [1532, 0]
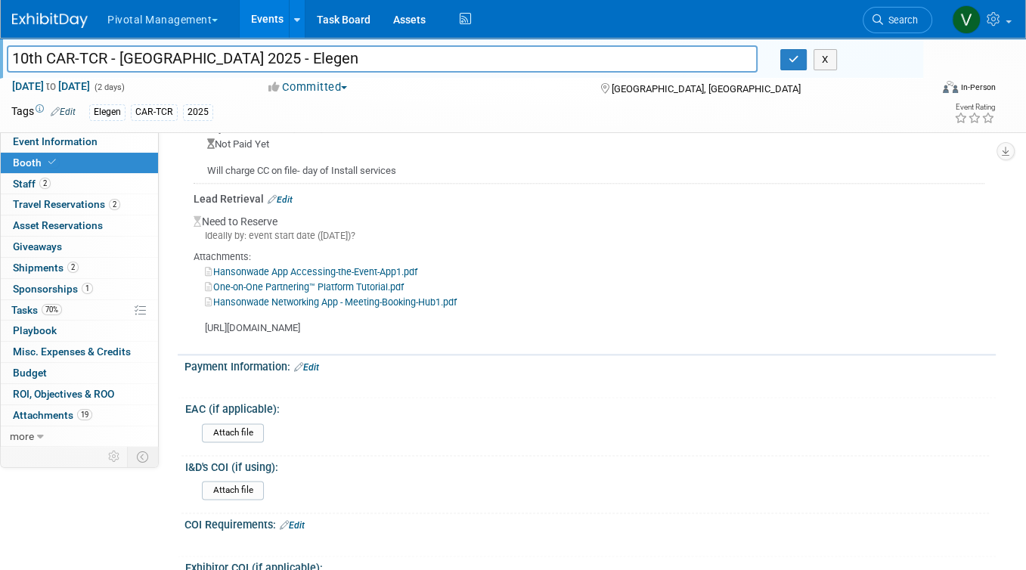
click at [266, 15] on link "Events" at bounding box center [267, 19] width 55 height 38
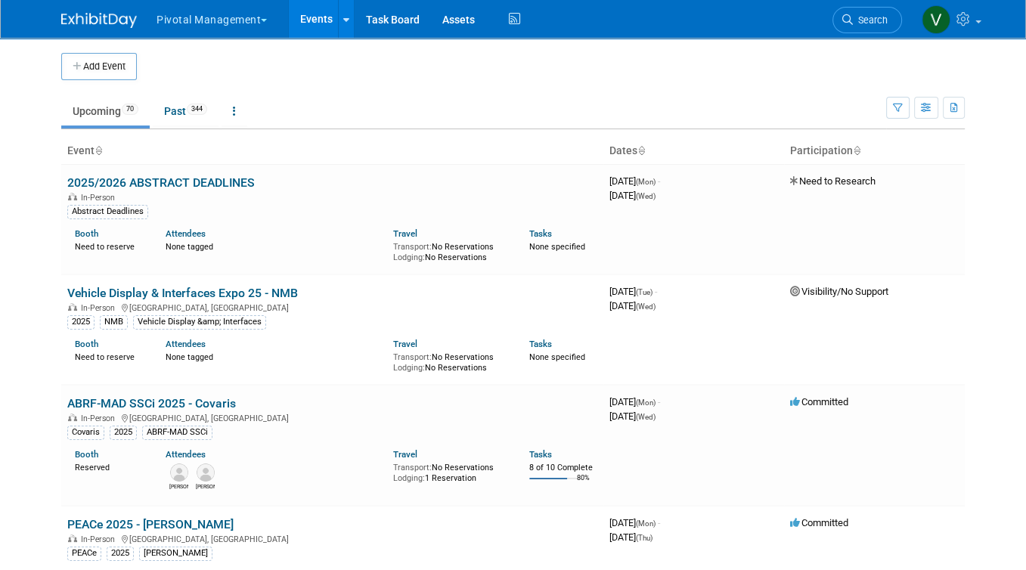
scroll to position [1582, 0]
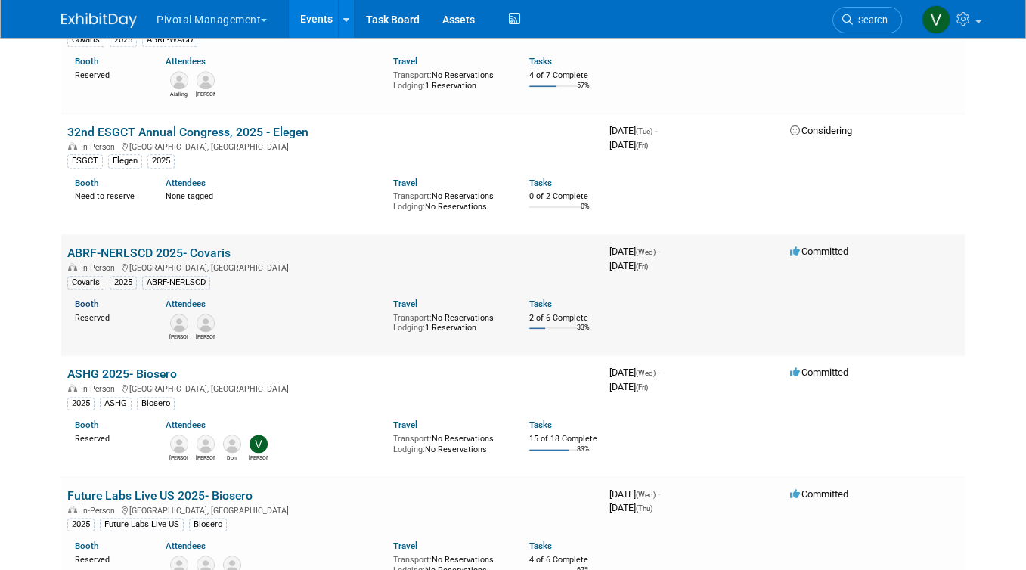
click at [88, 309] on link "Booth" at bounding box center [86, 304] width 23 height 11
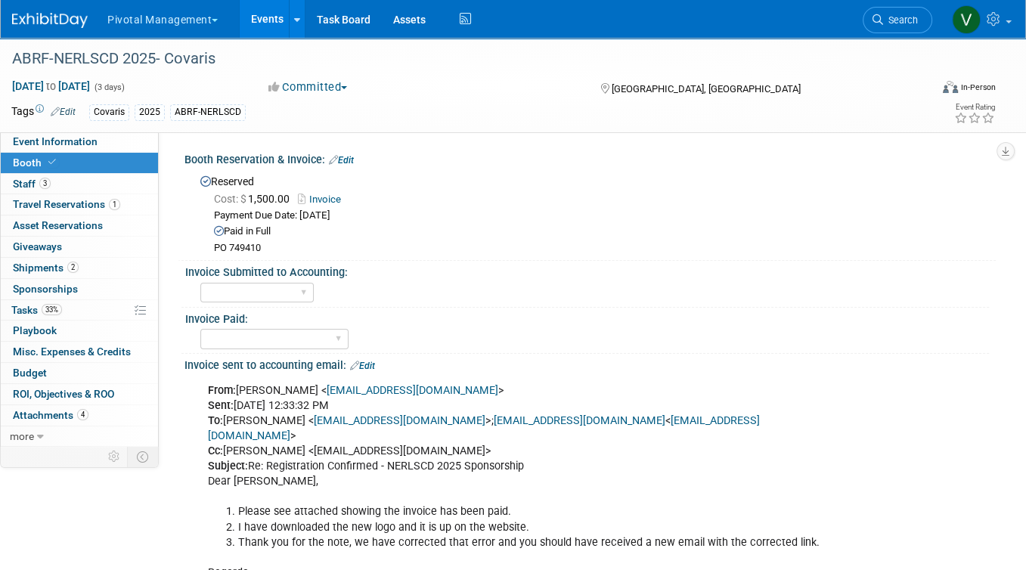
click at [329, 200] on link "Invoice" at bounding box center [323, 198] width 51 height 11
click at [267, 23] on link "Events" at bounding box center [267, 19] width 55 height 38
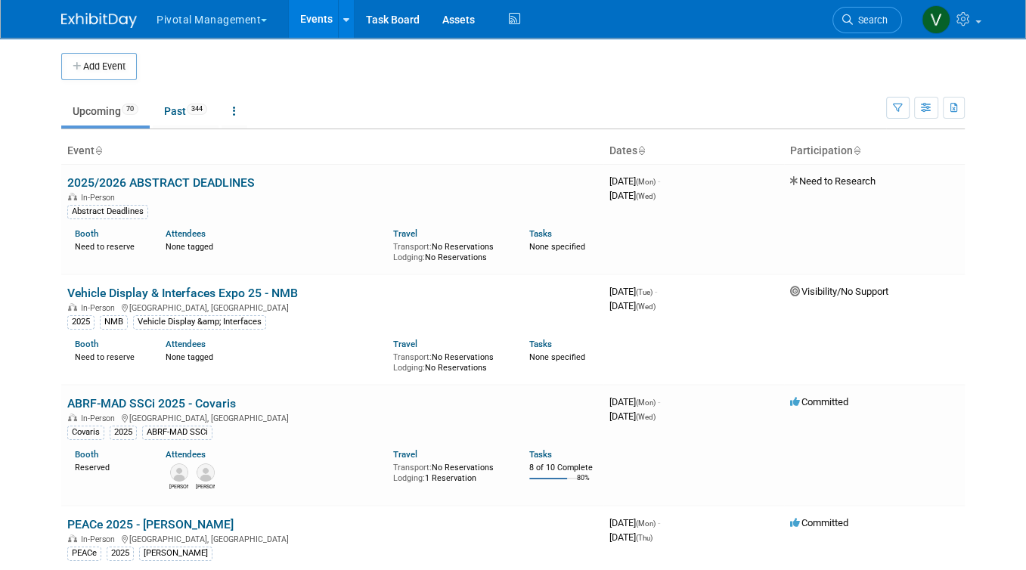
scroll to position [3817, 0]
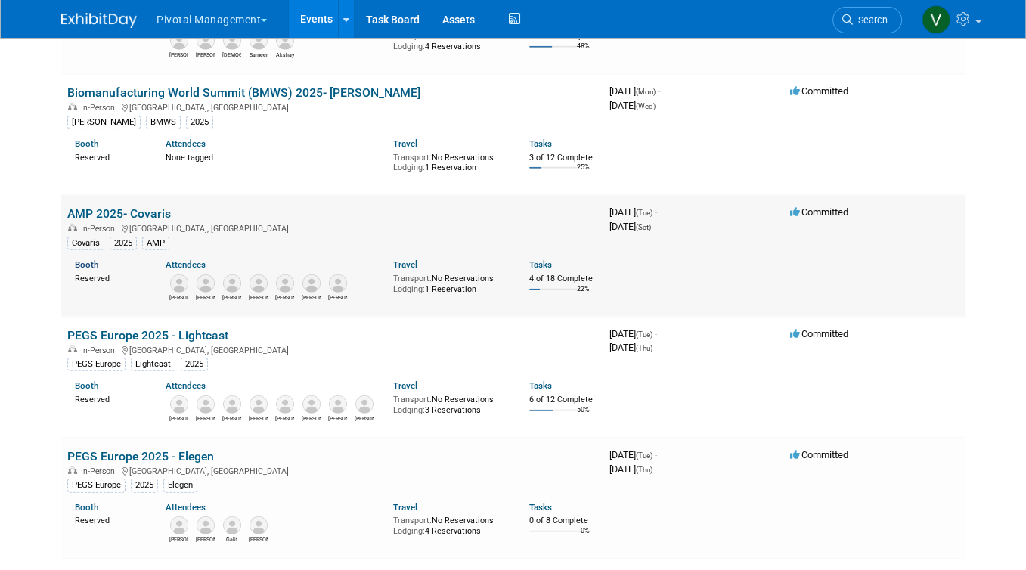
click at [88, 270] on link "Booth" at bounding box center [86, 264] width 23 height 11
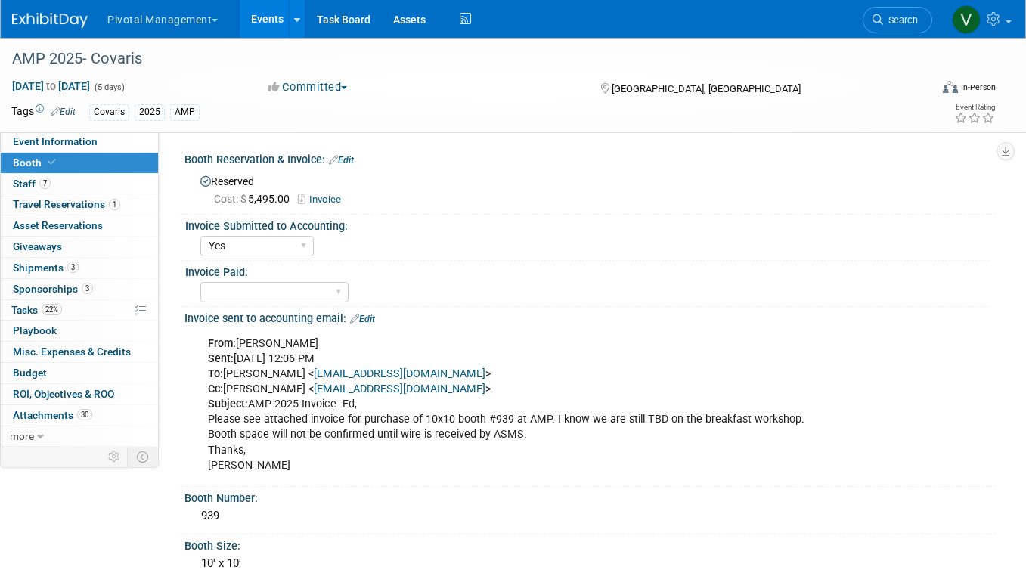
select select "Yes"
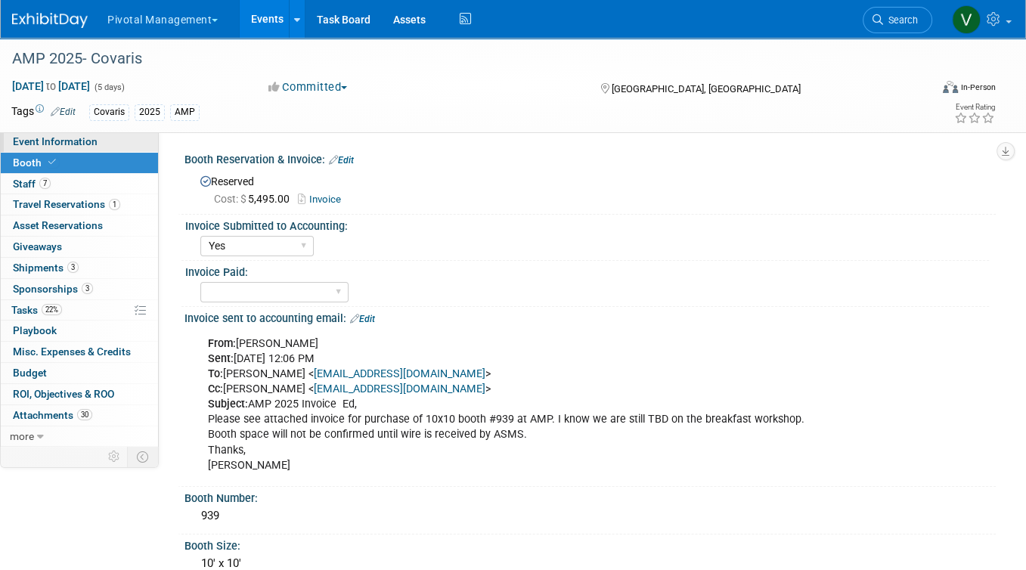
click at [119, 143] on link "Event Information" at bounding box center [79, 141] width 157 height 20
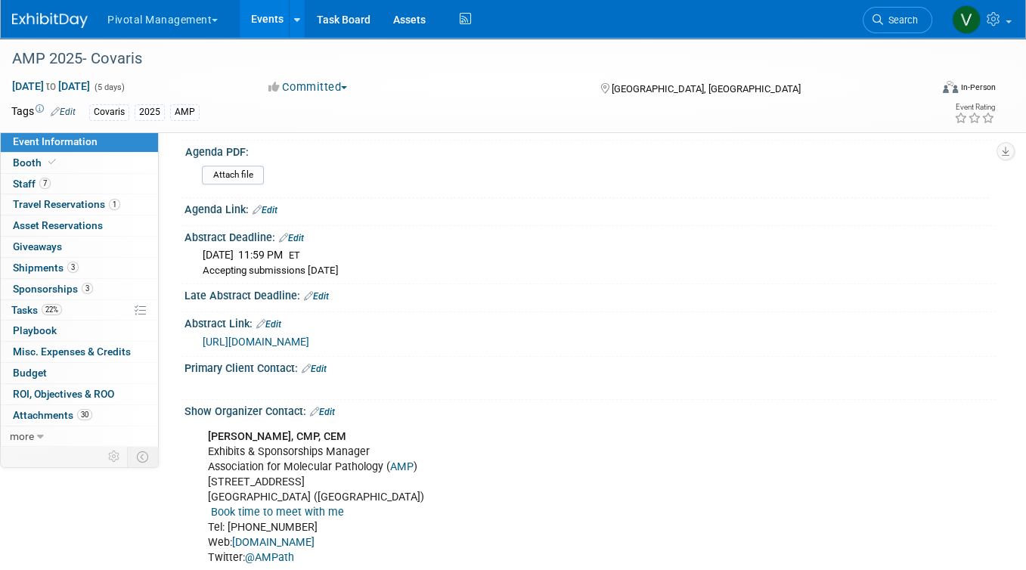
scroll to position [1173, 0]
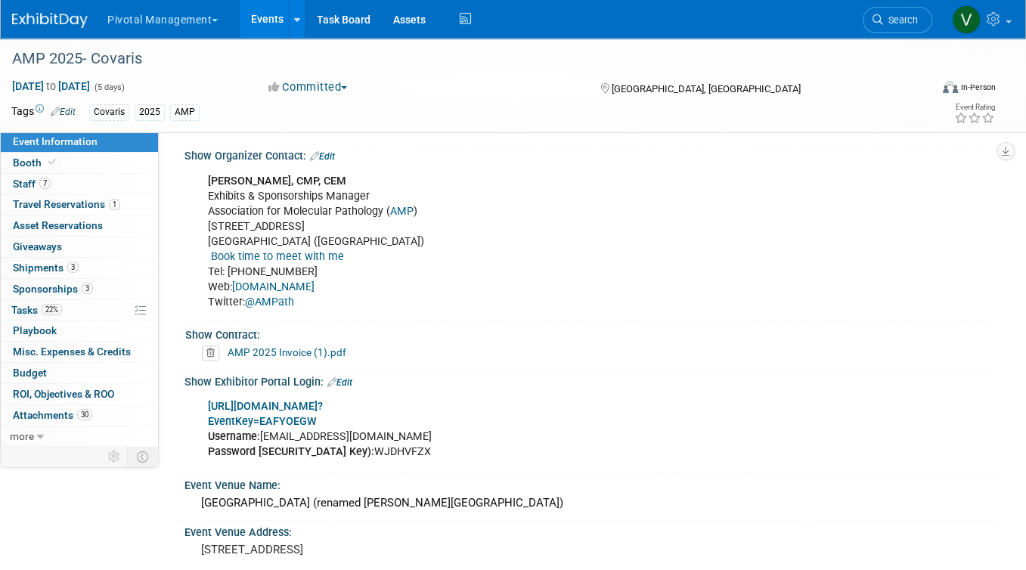
click at [323, 348] on link "AMP 2025 Invoice (1).pdf" at bounding box center [286, 352] width 119 height 12
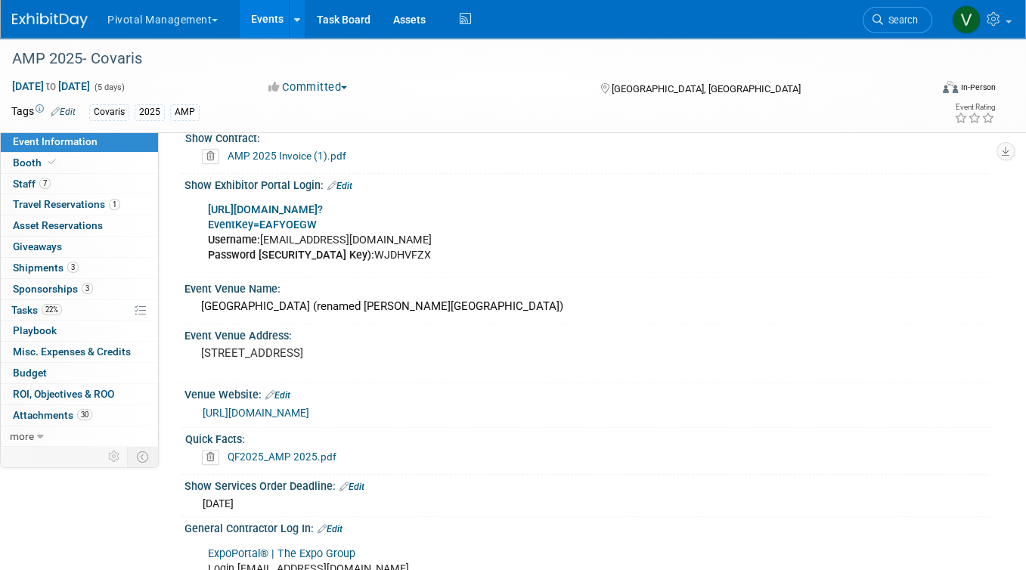
scroll to position [1369, 0]
click at [297, 450] on link "QF2025_AMP 2025.pdf" at bounding box center [281, 456] width 109 height 12
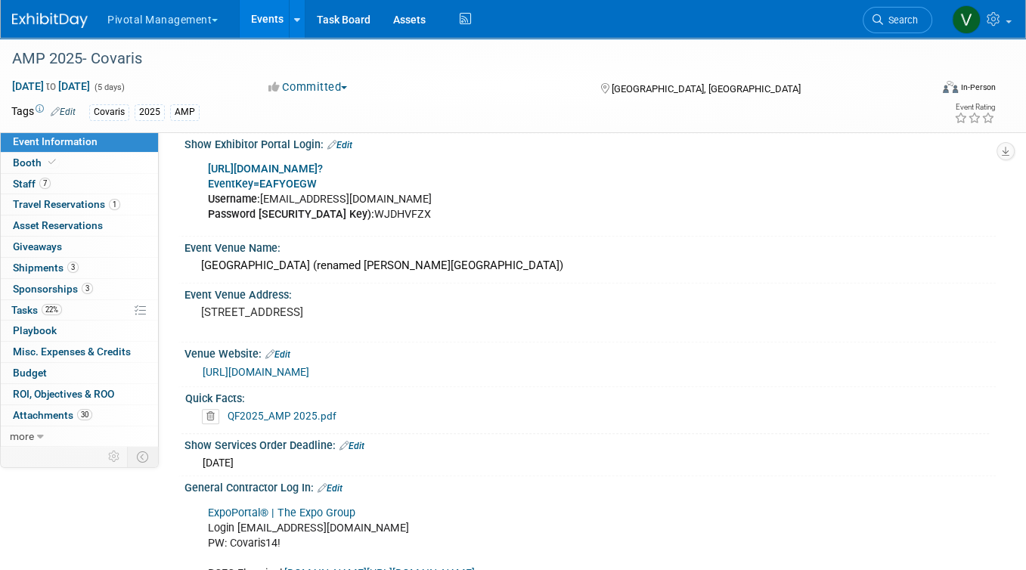
scroll to position [1566, 0]
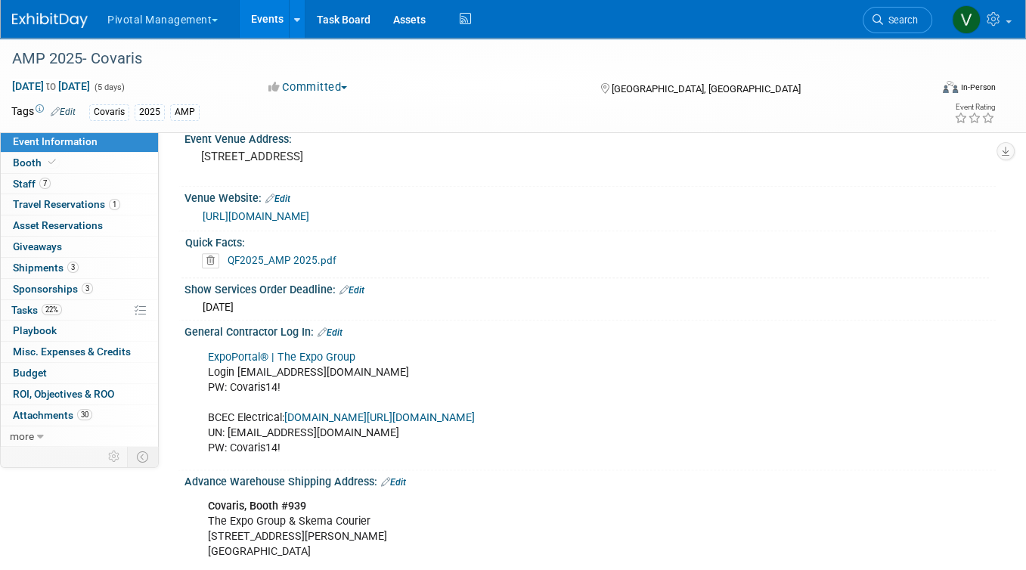
click at [331, 351] on link "ExpoPortal® | The Expo Group" at bounding box center [281, 357] width 147 height 13
